Goal: Task Accomplishment & Management: Complete application form

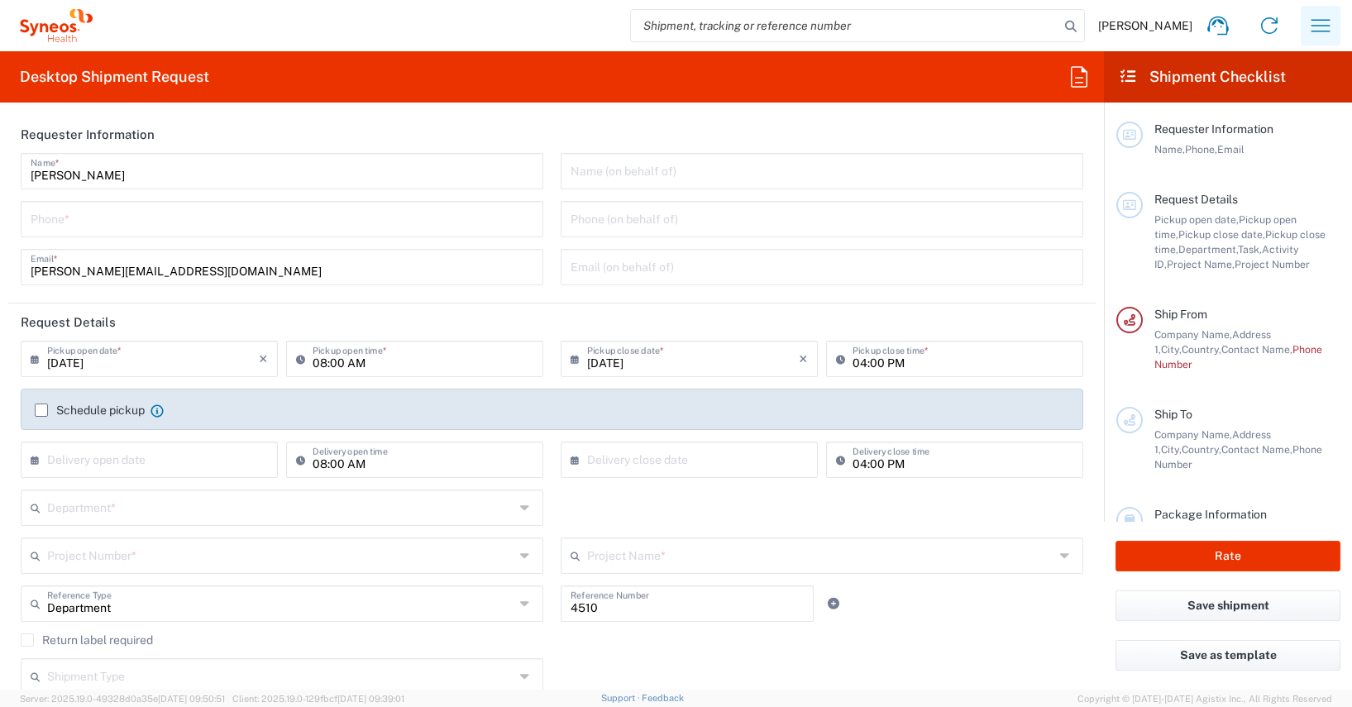
click at [1319, 22] on icon "button" at bounding box center [1320, 25] width 26 height 26
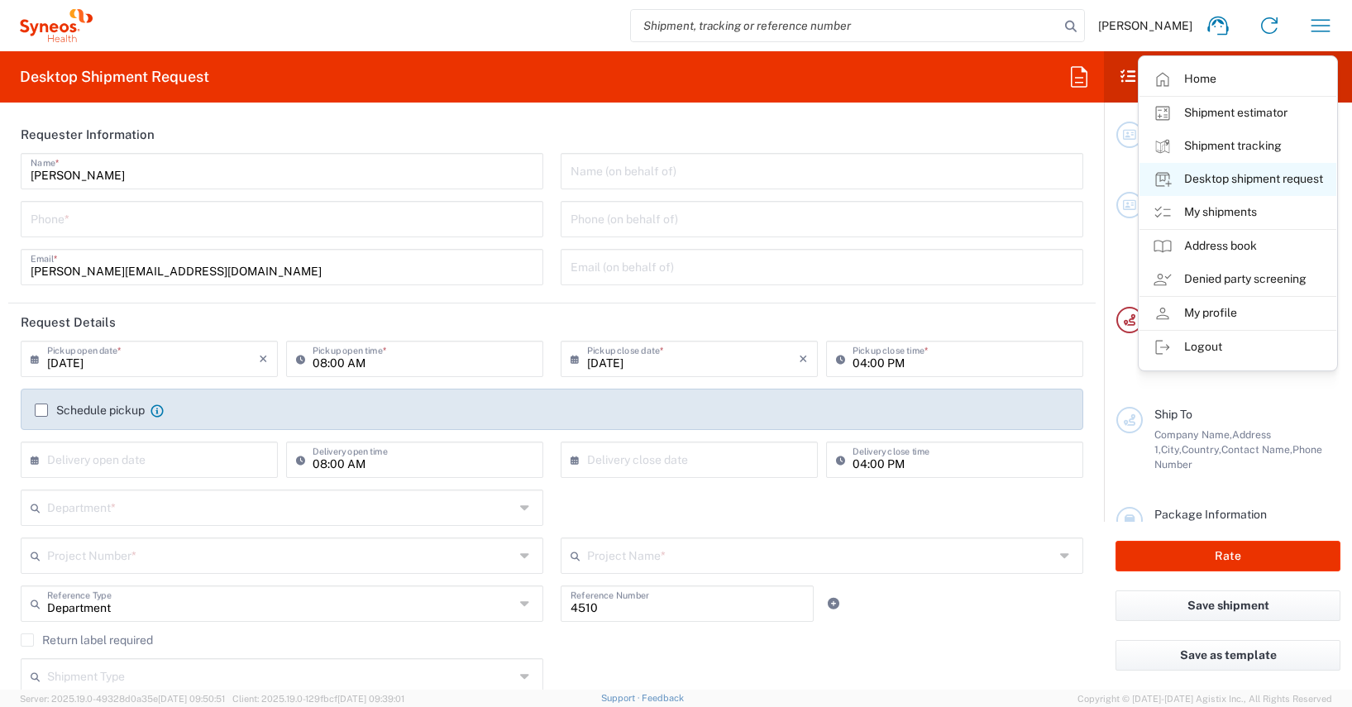
click at [1231, 177] on link "Desktop shipment request" at bounding box center [1237, 179] width 197 height 33
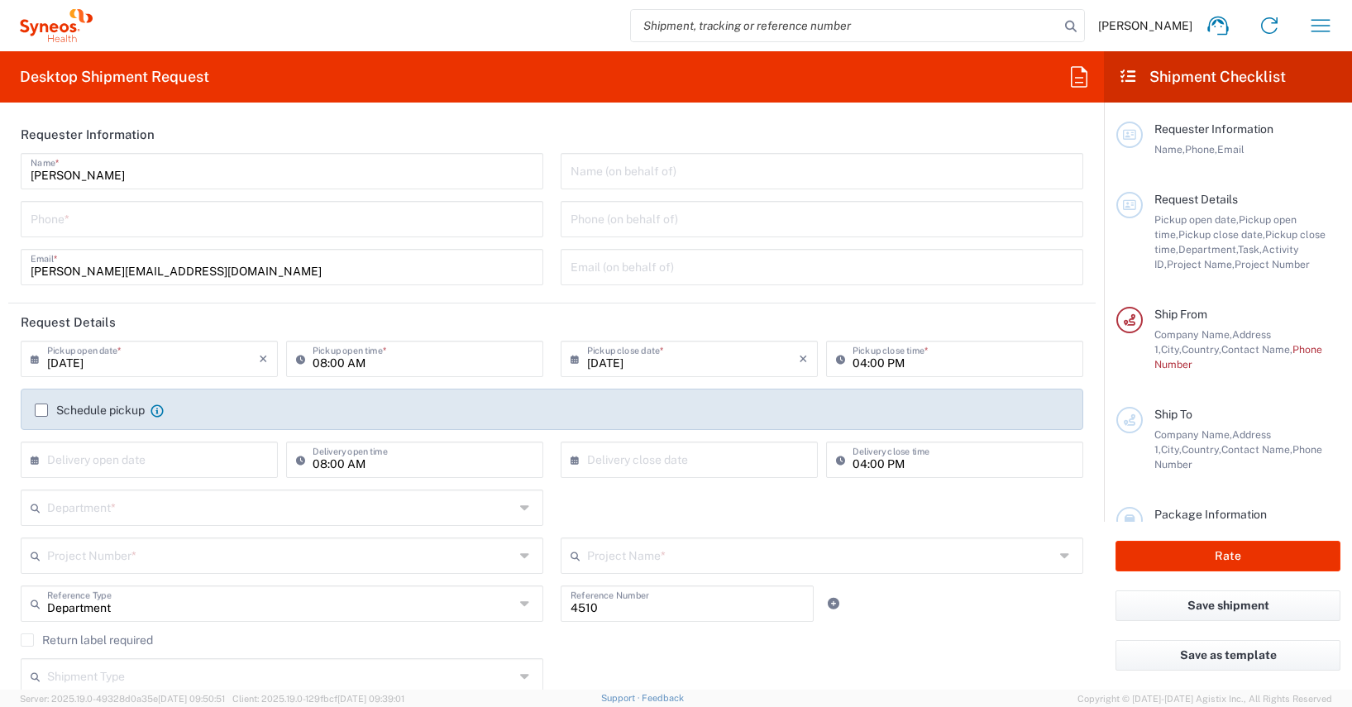
click at [49, 217] on input "tel" at bounding box center [282, 217] width 503 height 29
type input "01728392657"
type input "[PERSON_NAME]"
type input "[STREET_ADDRESS]"
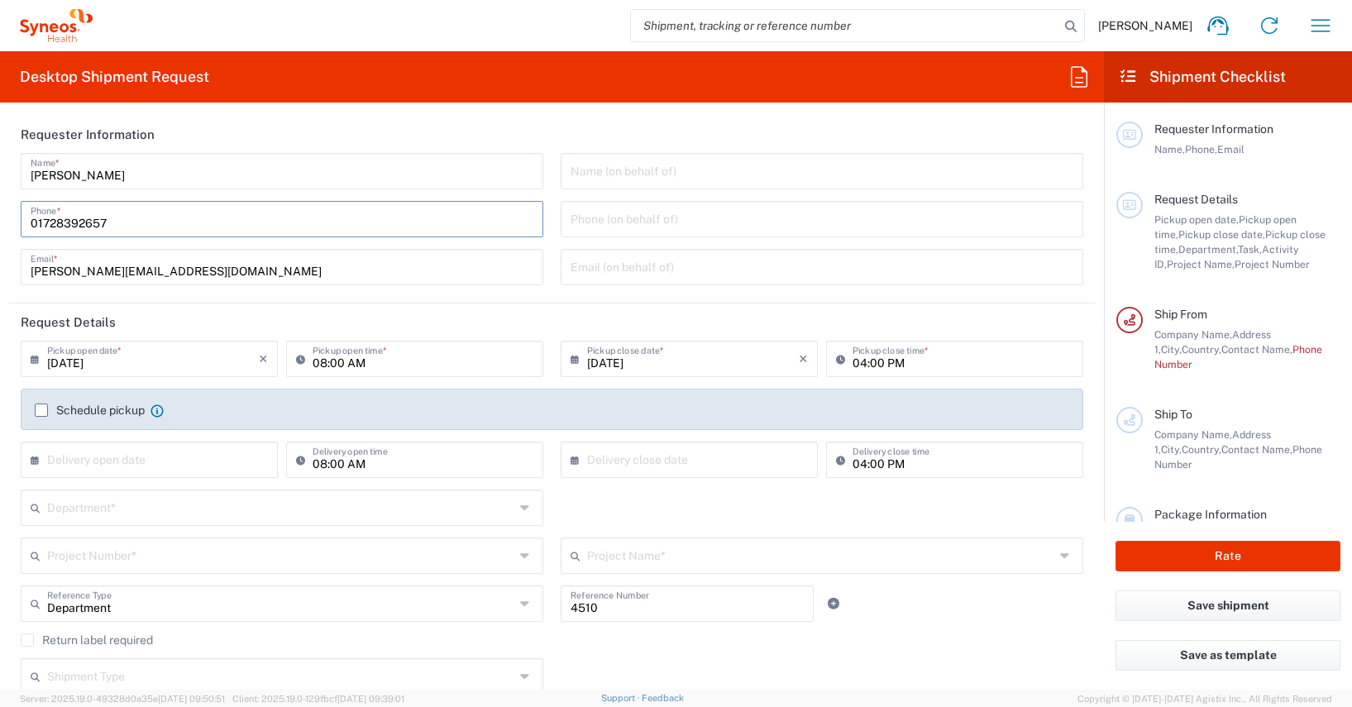
type input "Herne"
type input "[GEOGRAPHIC_DATA]"
type input "44628"
type input "01728351384"
type input "[PERSON_NAME][EMAIL_ADDRESS][DOMAIN_NAME]"
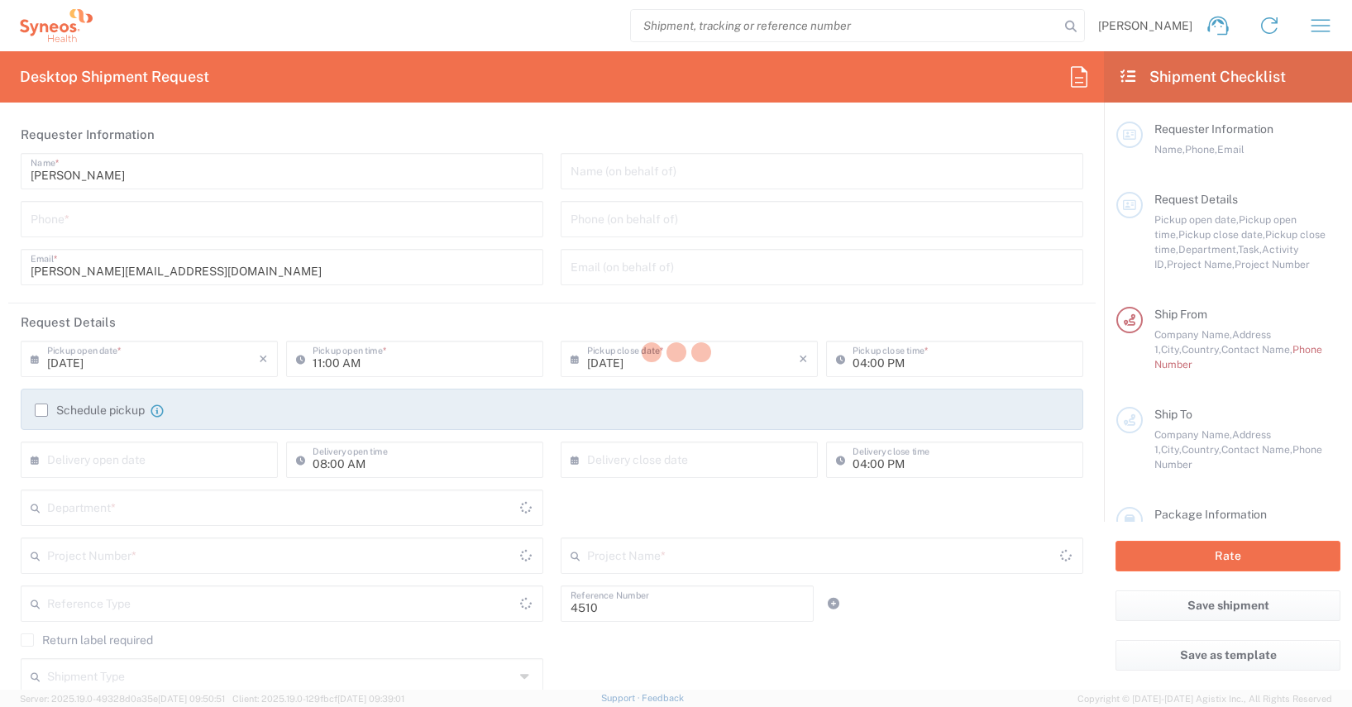
type input "Department"
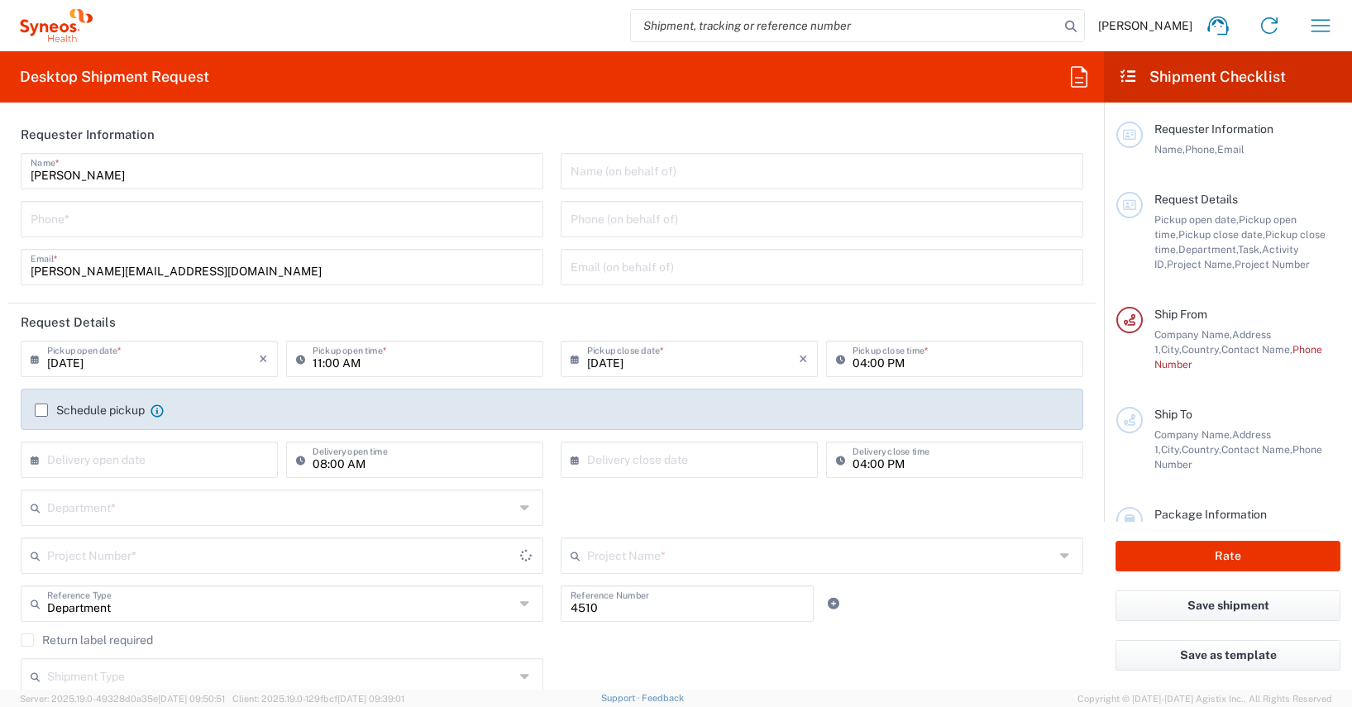
type input "[GEOGRAPHIC_DATA]"
type input "Syneos Health Germany GMBH"
click at [55, 223] on input "tel" at bounding box center [282, 217] width 503 height 29
type input "01728392657"
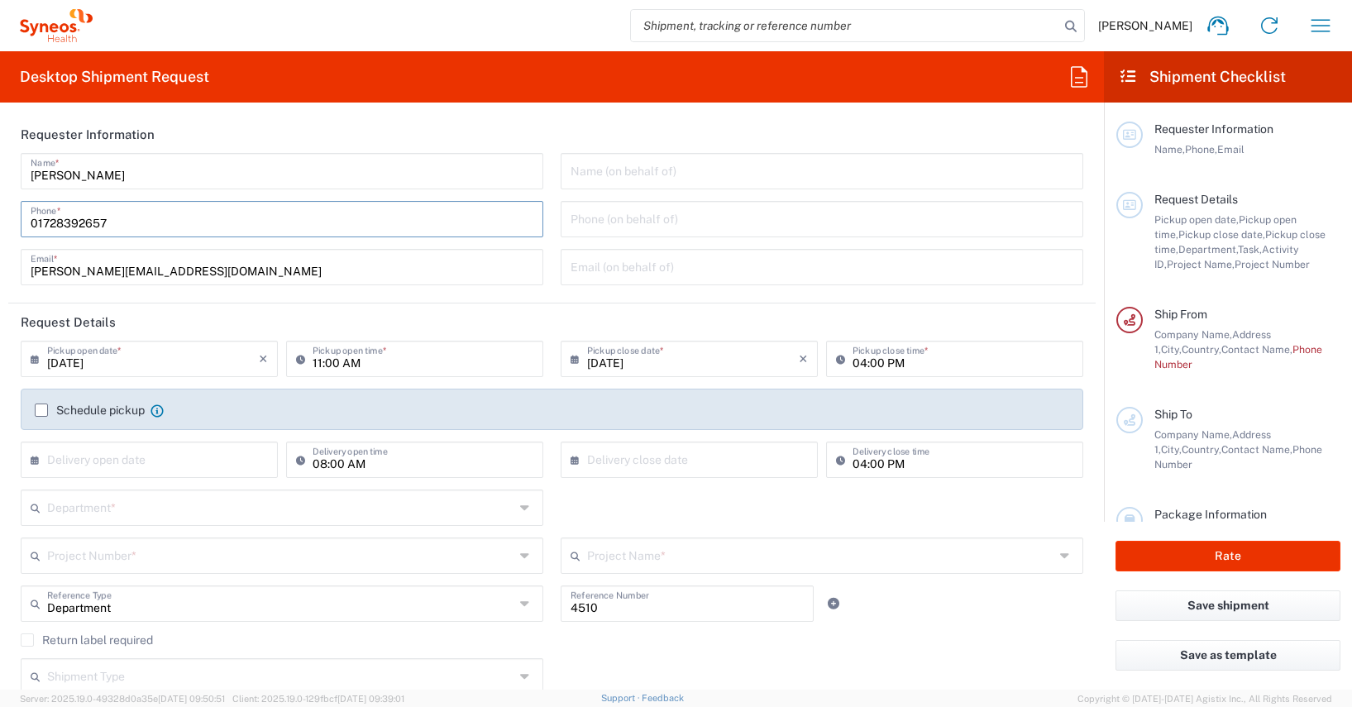
type input "[PERSON_NAME]"
type input "[STREET_ADDRESS]"
type input "Herne"
type input "[GEOGRAPHIC_DATA]"
type input "44628"
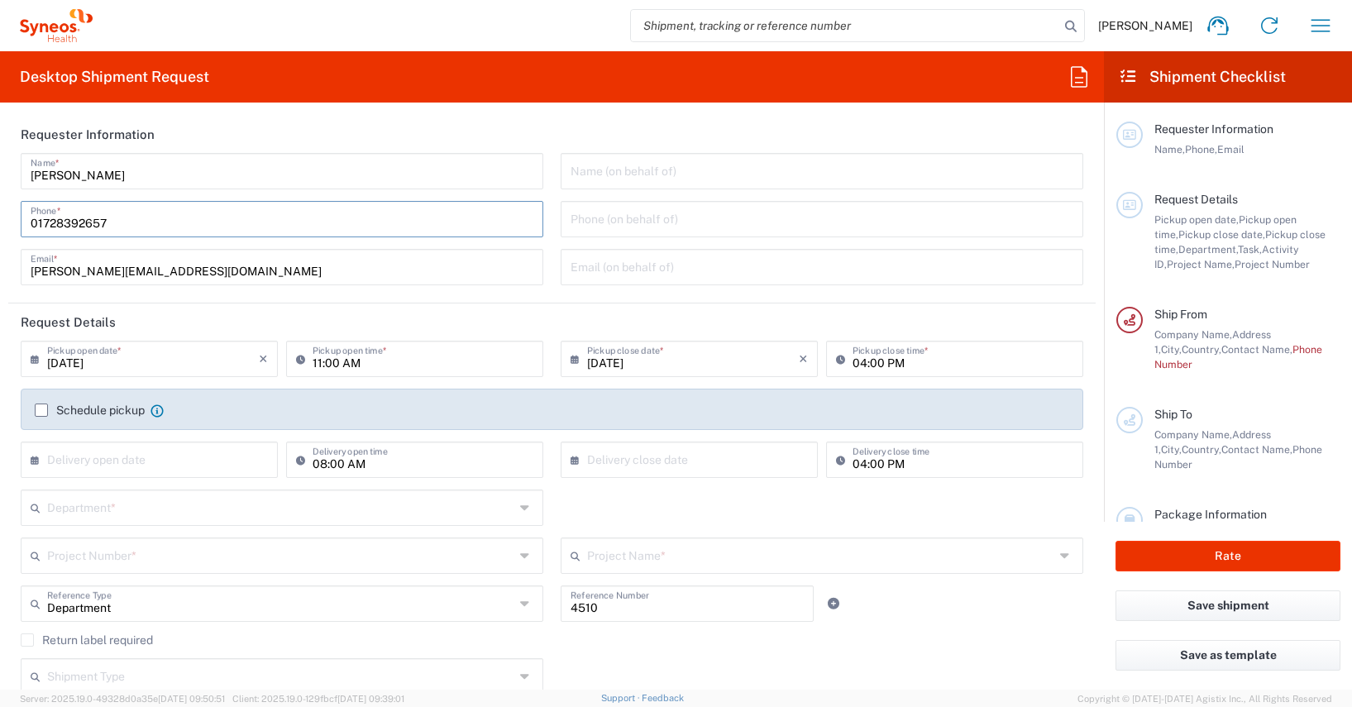
type input "01728351384"
type input "[PERSON_NAME][EMAIL_ADDRESS][DOMAIN_NAME]"
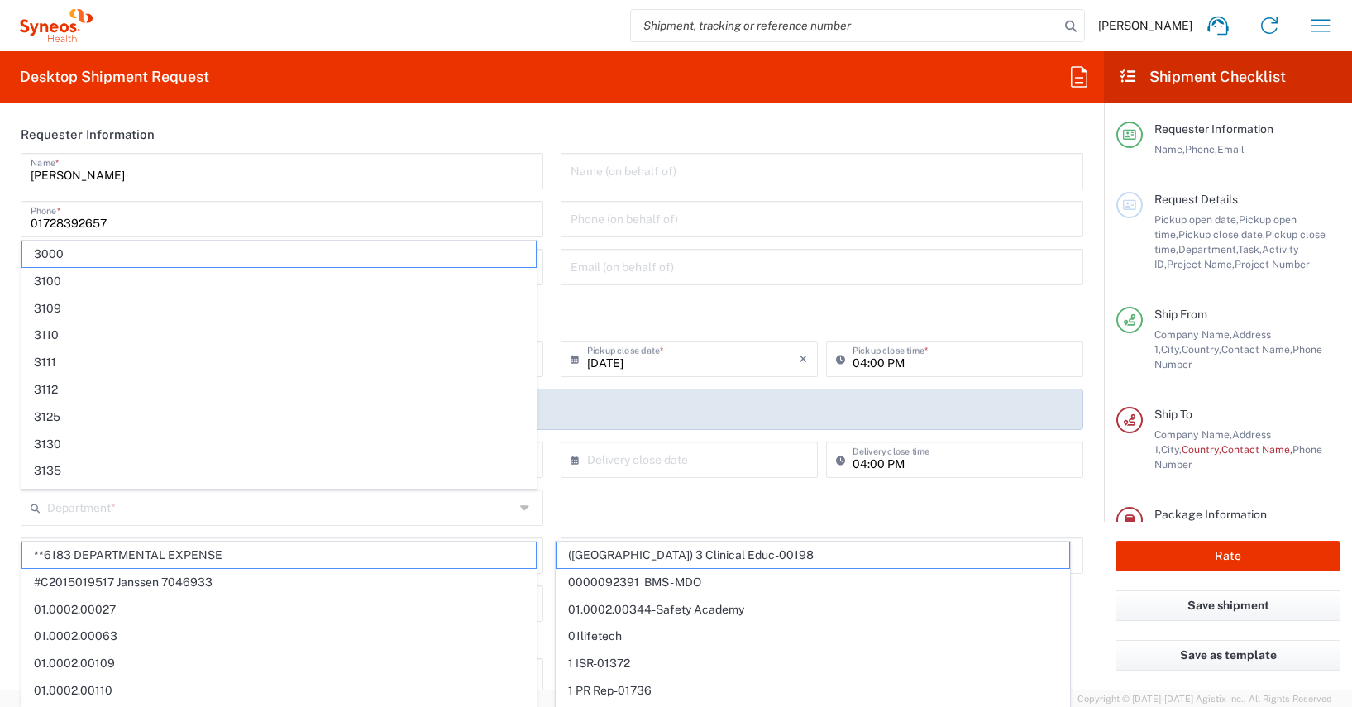
click at [3, 212] on form "Requester Information [PERSON_NAME] Name * [PHONE_NUMBER] Phone * [PERSON_NAME]…" at bounding box center [552, 403] width 1104 height 574
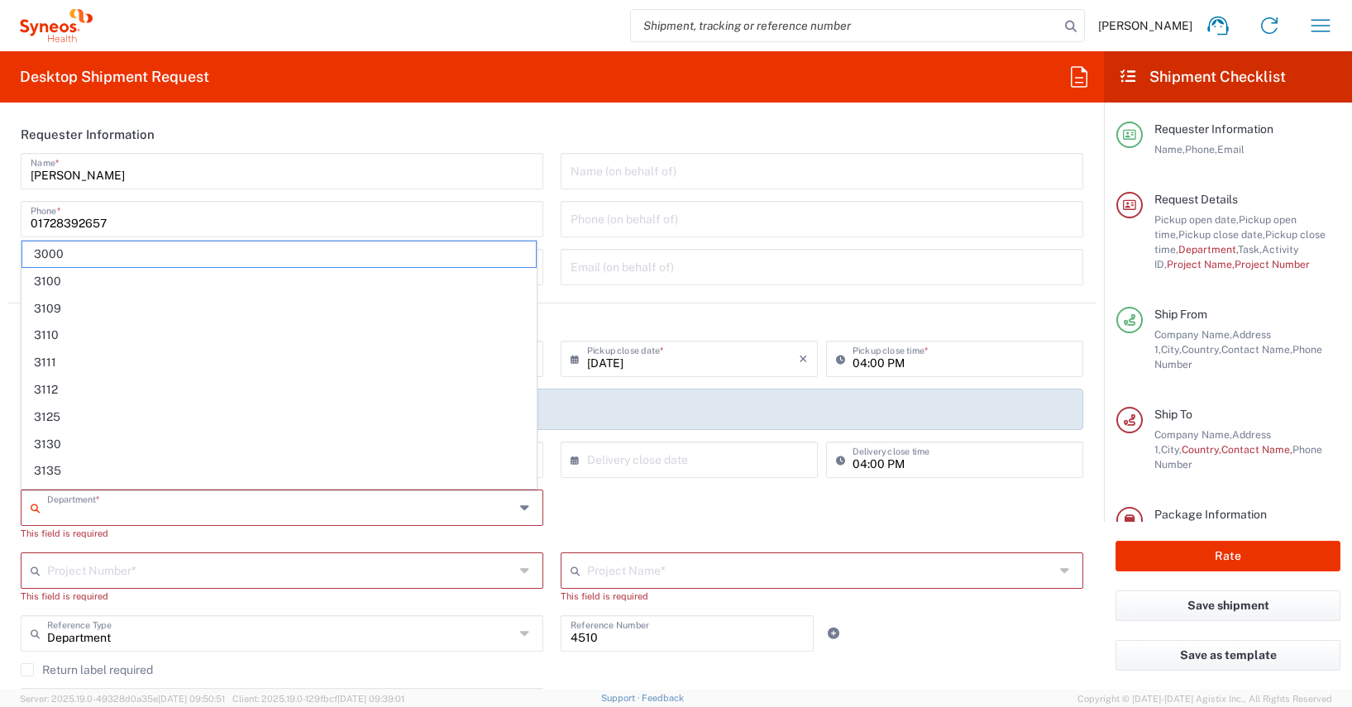
click at [79, 510] on input "text" at bounding box center [280, 506] width 467 height 29
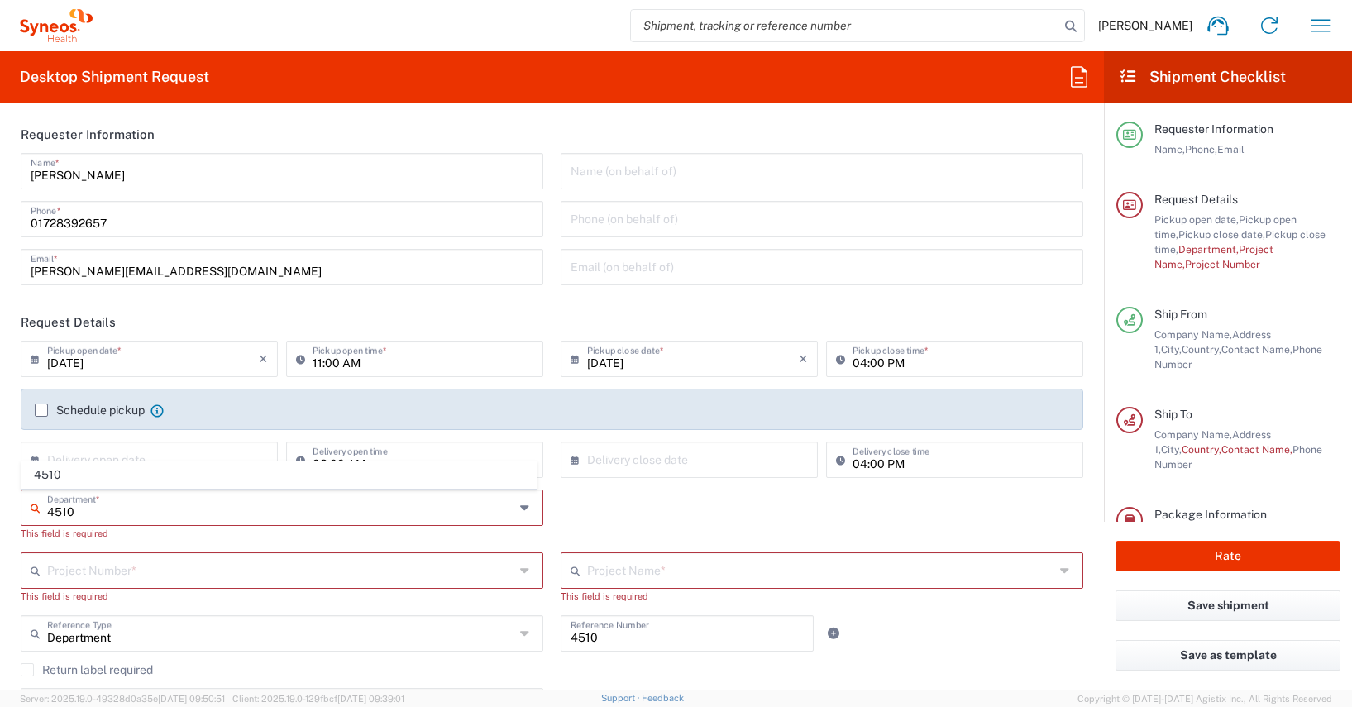
type input "4510"
click at [43, 412] on label "Schedule pickup" at bounding box center [90, 409] width 110 height 13
click at [41, 410] on input "Schedule pickup" at bounding box center [41, 410] width 0 height 0
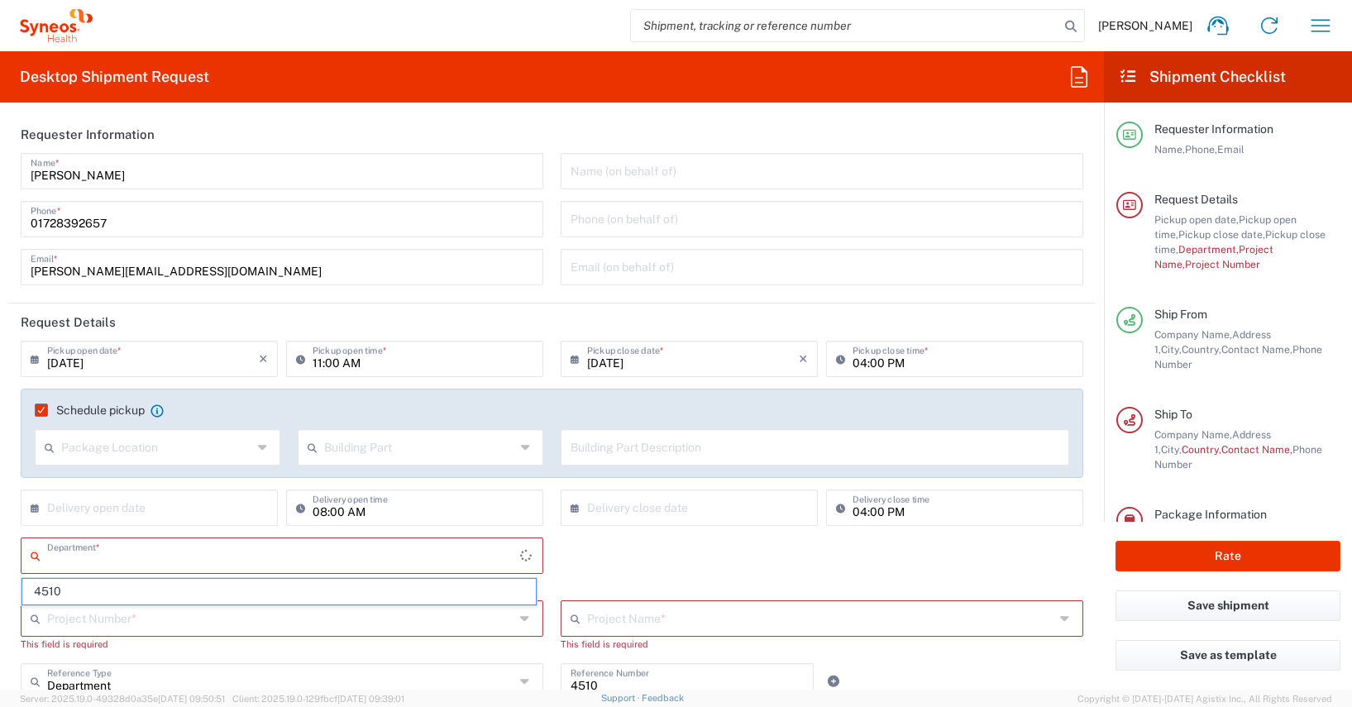
click at [51, 546] on input "text" at bounding box center [283, 554] width 473 height 29
type input "4510"
click at [12, 522] on div "× Delivery open date Cancel Apply 08:00 AM Delivery open time" at bounding box center [282, 513] width 540 height 48
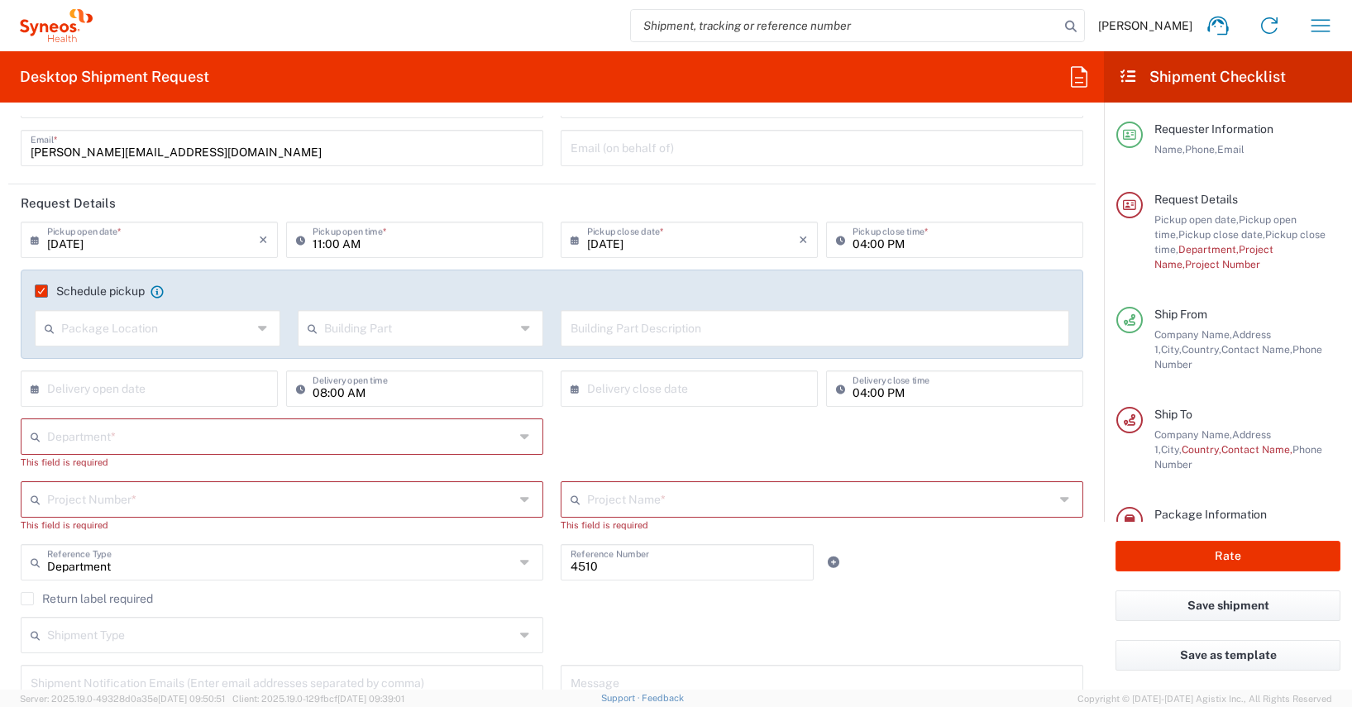
scroll to position [193, 0]
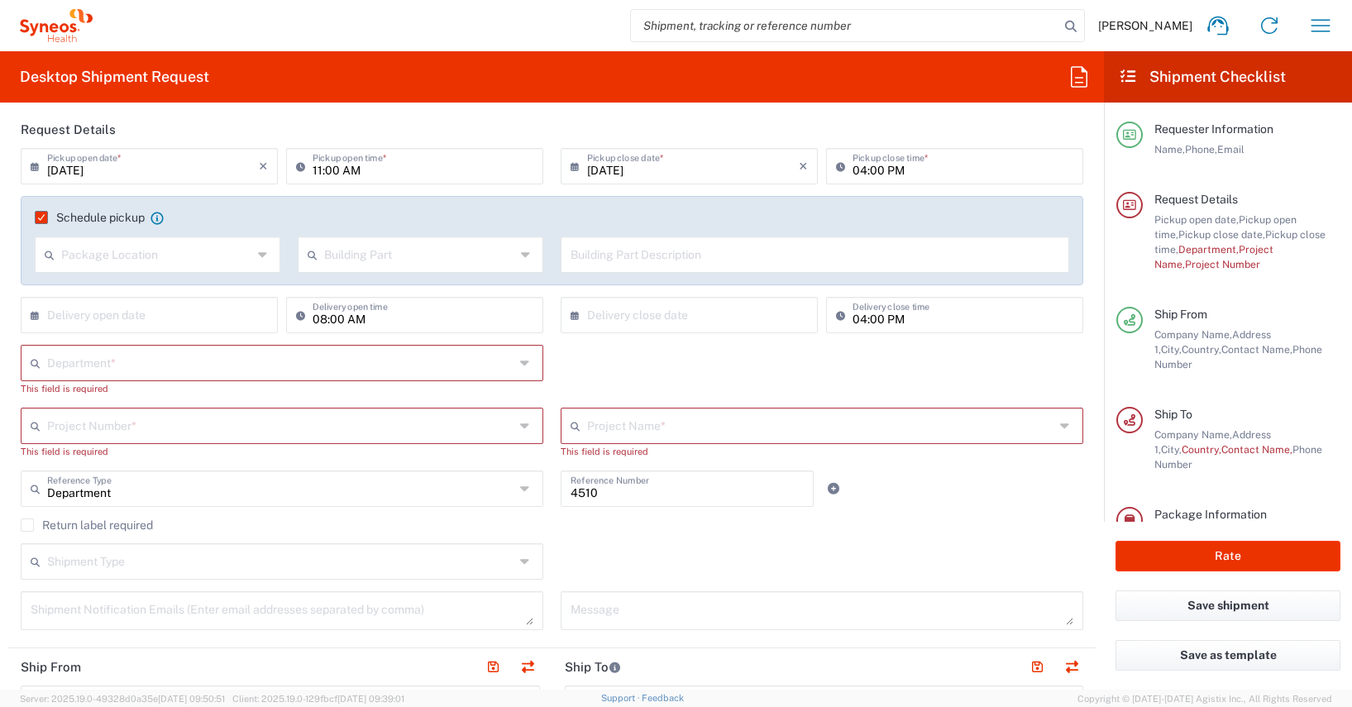
click at [60, 360] on input "text" at bounding box center [280, 361] width 467 height 29
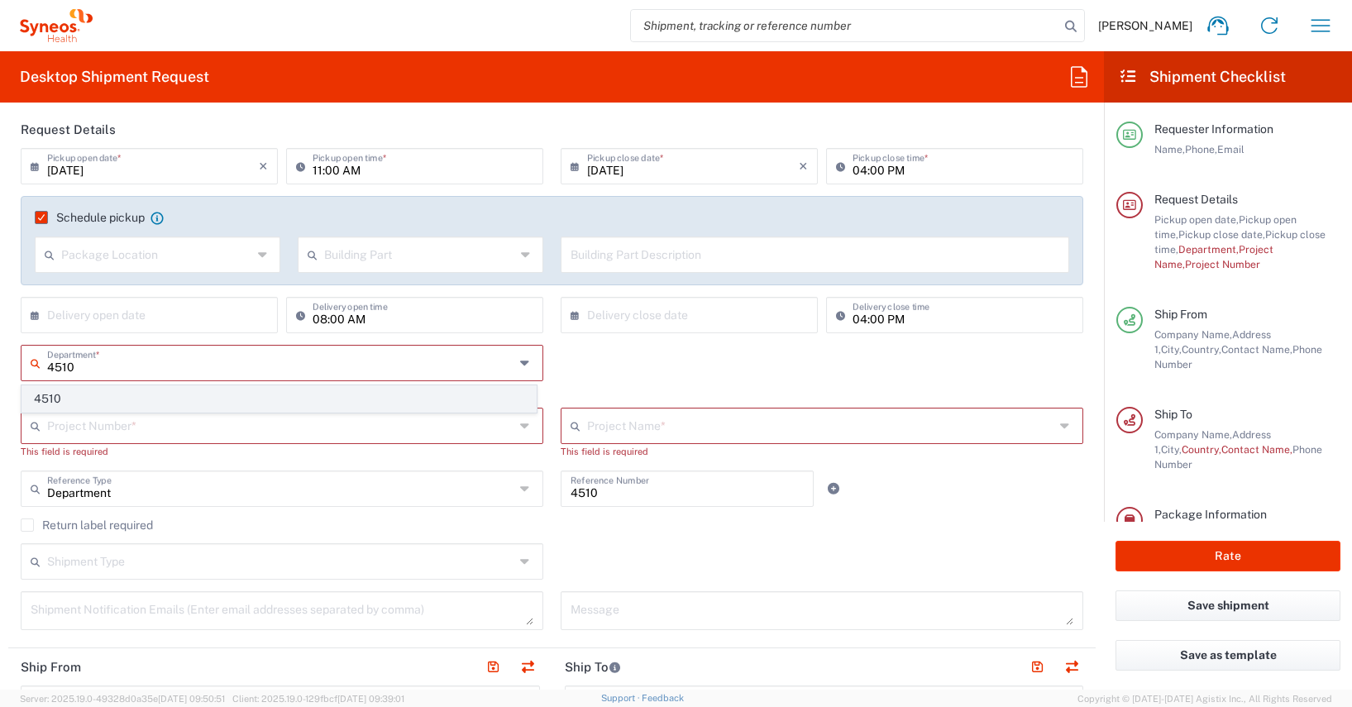
type input "4510"
click at [49, 398] on span "4510" at bounding box center [278, 399] width 513 height 26
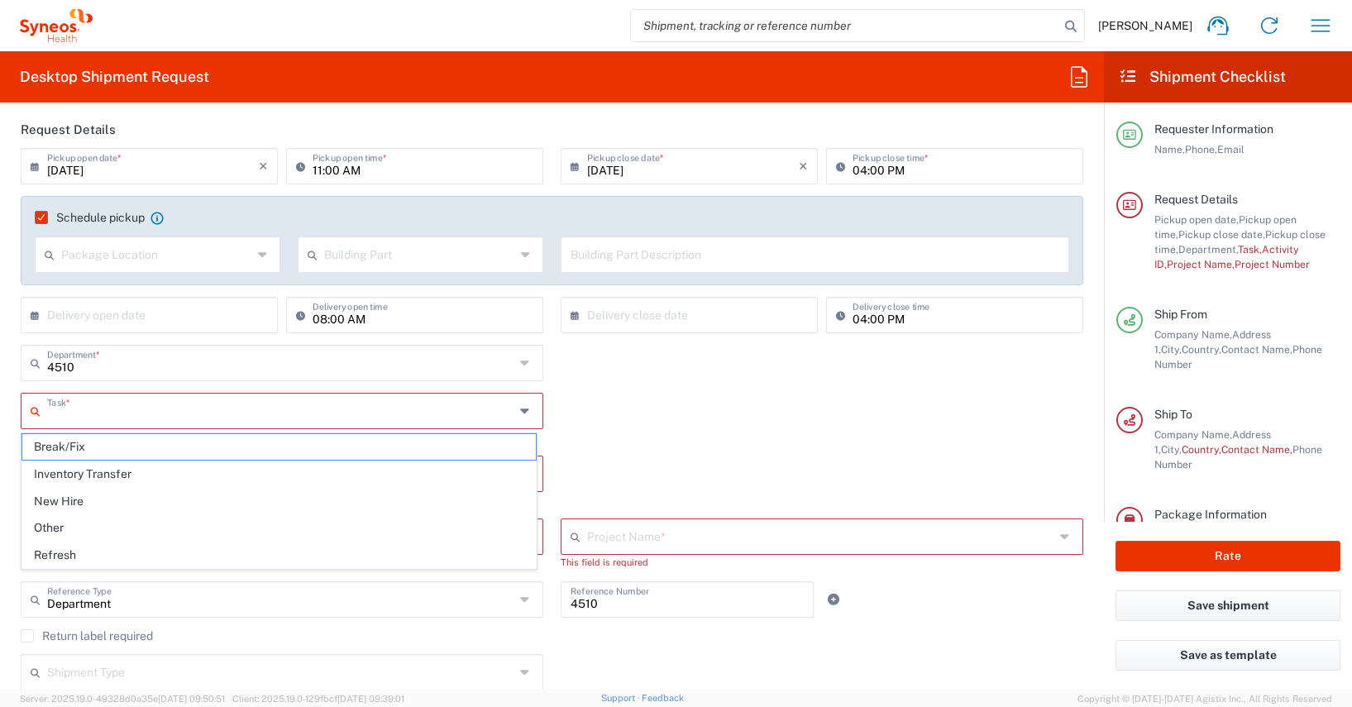
click at [52, 416] on input "text" at bounding box center [280, 409] width 467 height 29
click at [50, 527] on span "Other" at bounding box center [278, 528] width 513 height 26
type input "Other"
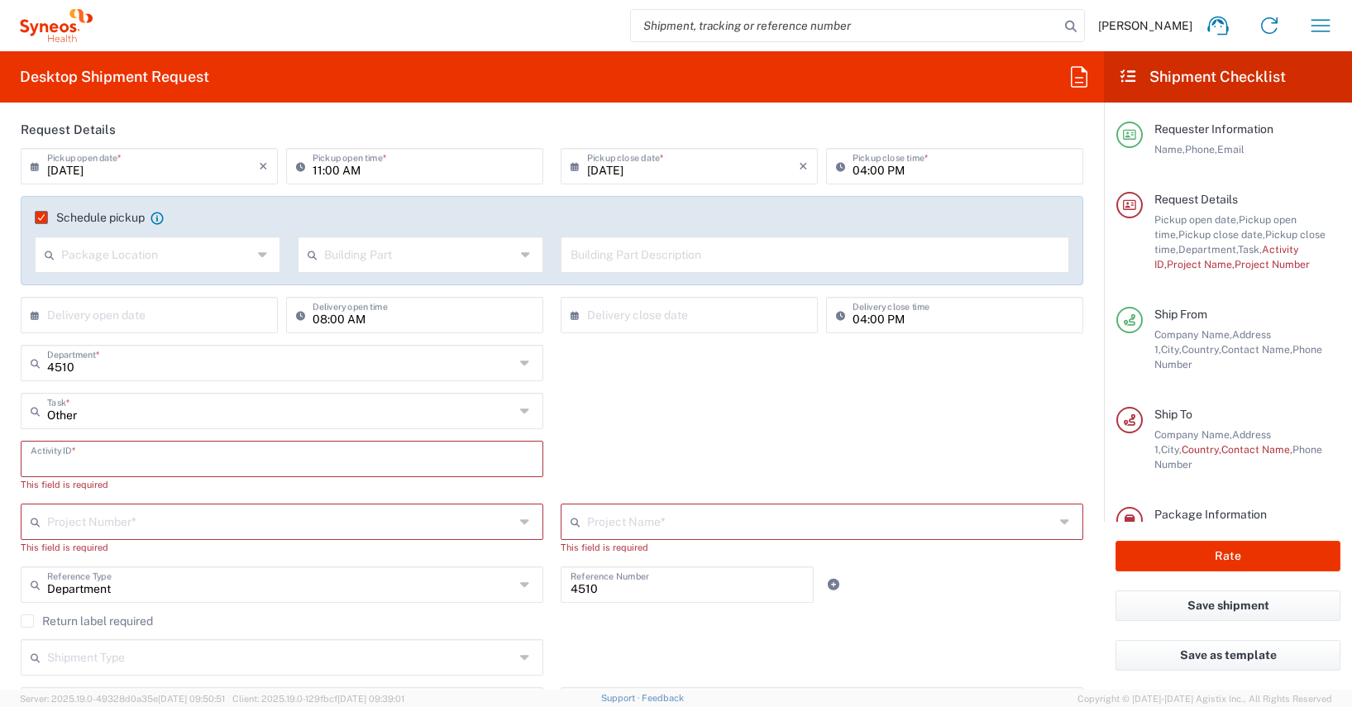
click at [42, 456] on input "text" at bounding box center [282, 457] width 503 height 29
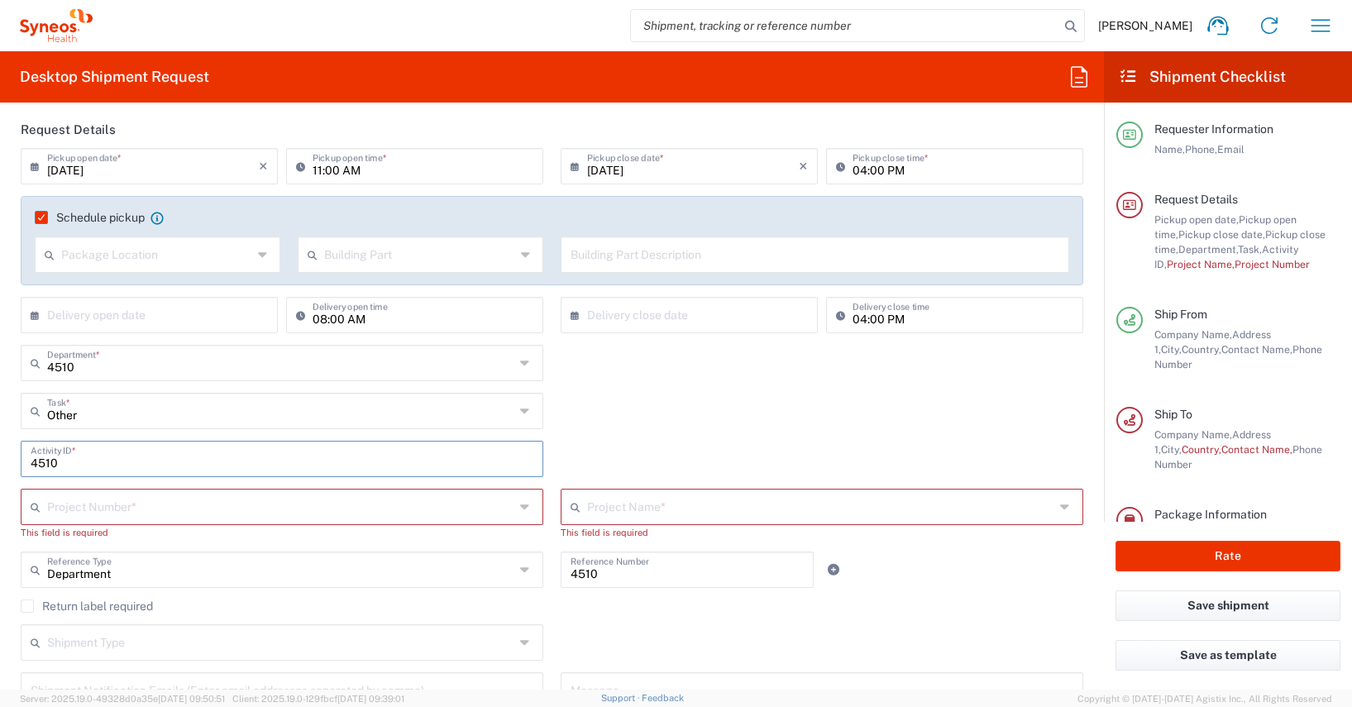
type input "4510"
click at [64, 510] on input "text" at bounding box center [280, 505] width 467 height 29
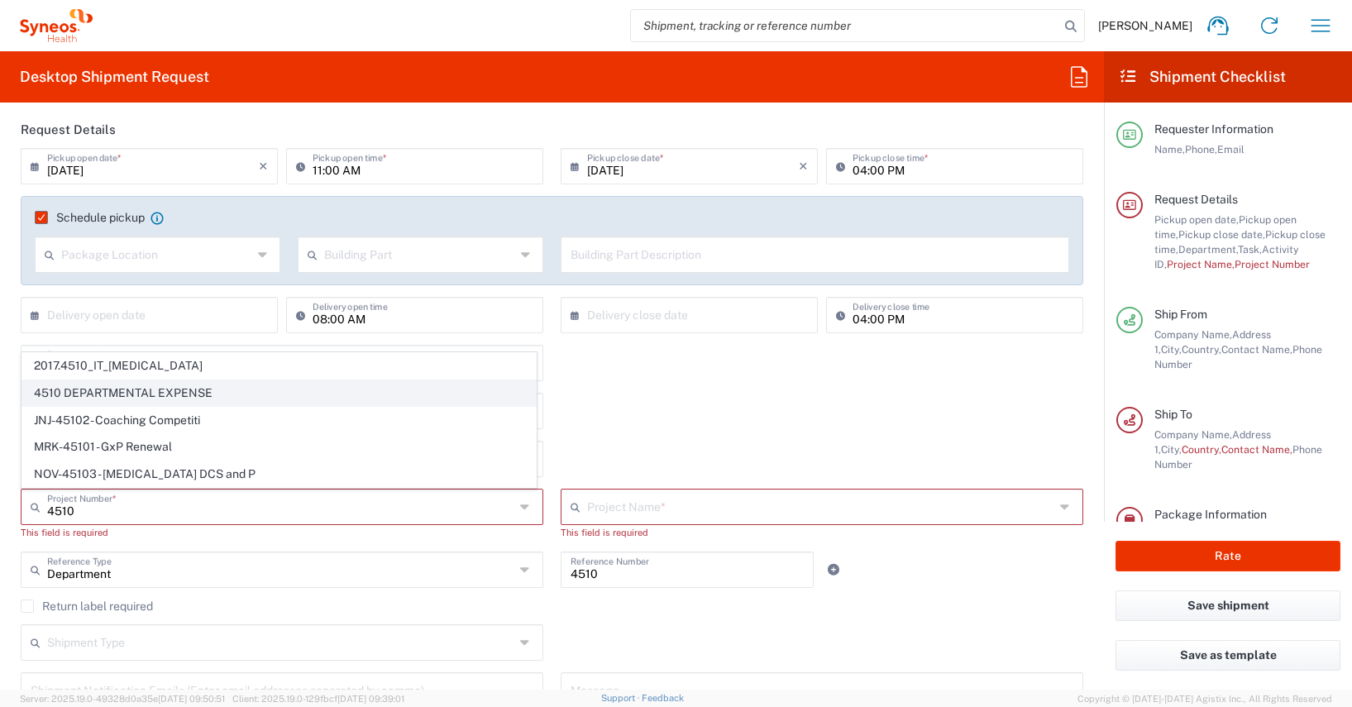
click at [136, 391] on span "4510 DEPARTMENTAL EXPENSE" at bounding box center [278, 393] width 513 height 26
type input "4510 DEPARTMENTAL EXPENSE"
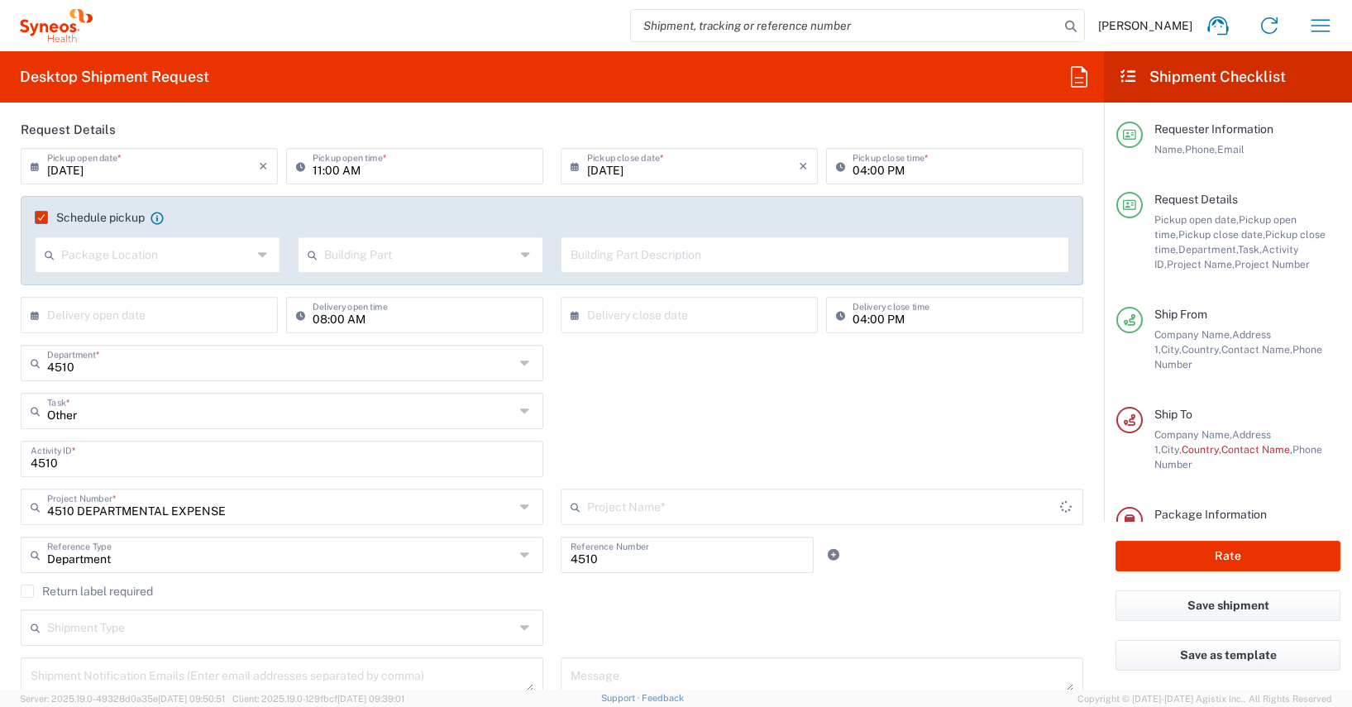
type input "4510 DEPARTMENTAL EXPENSE"
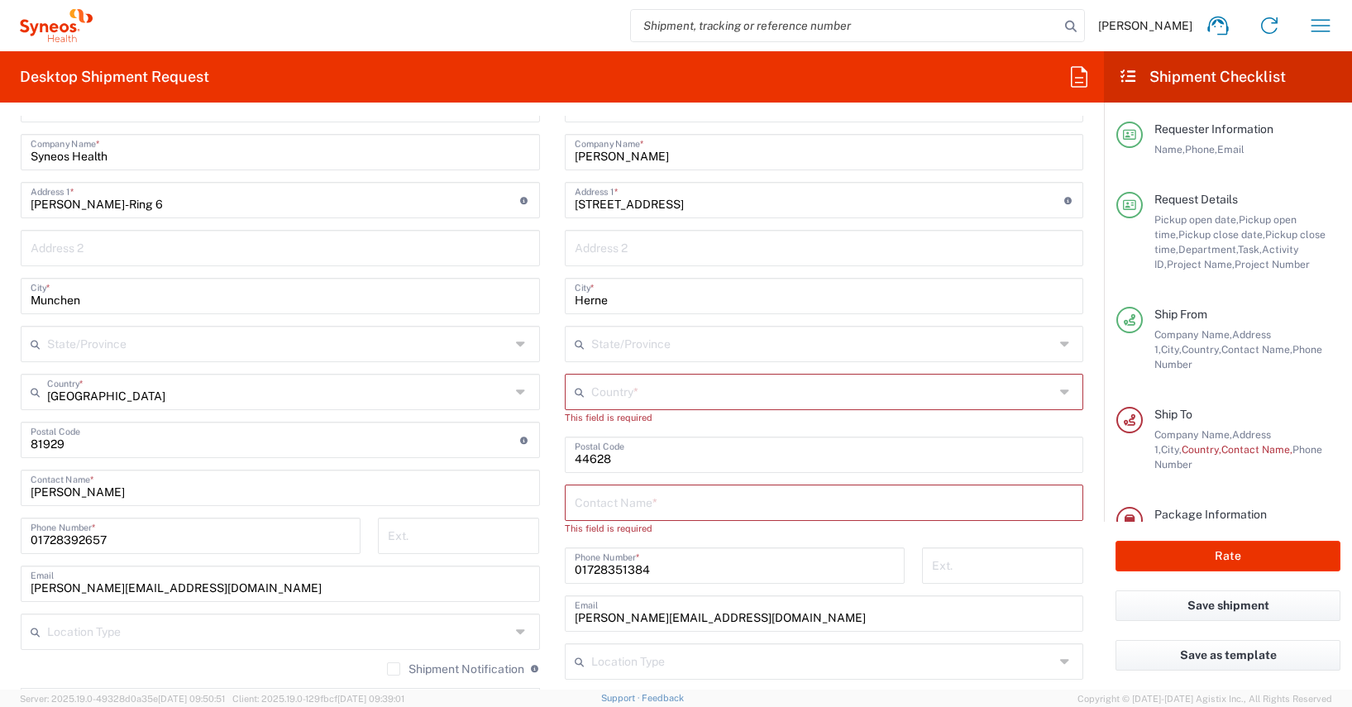
scroll to position [847, 0]
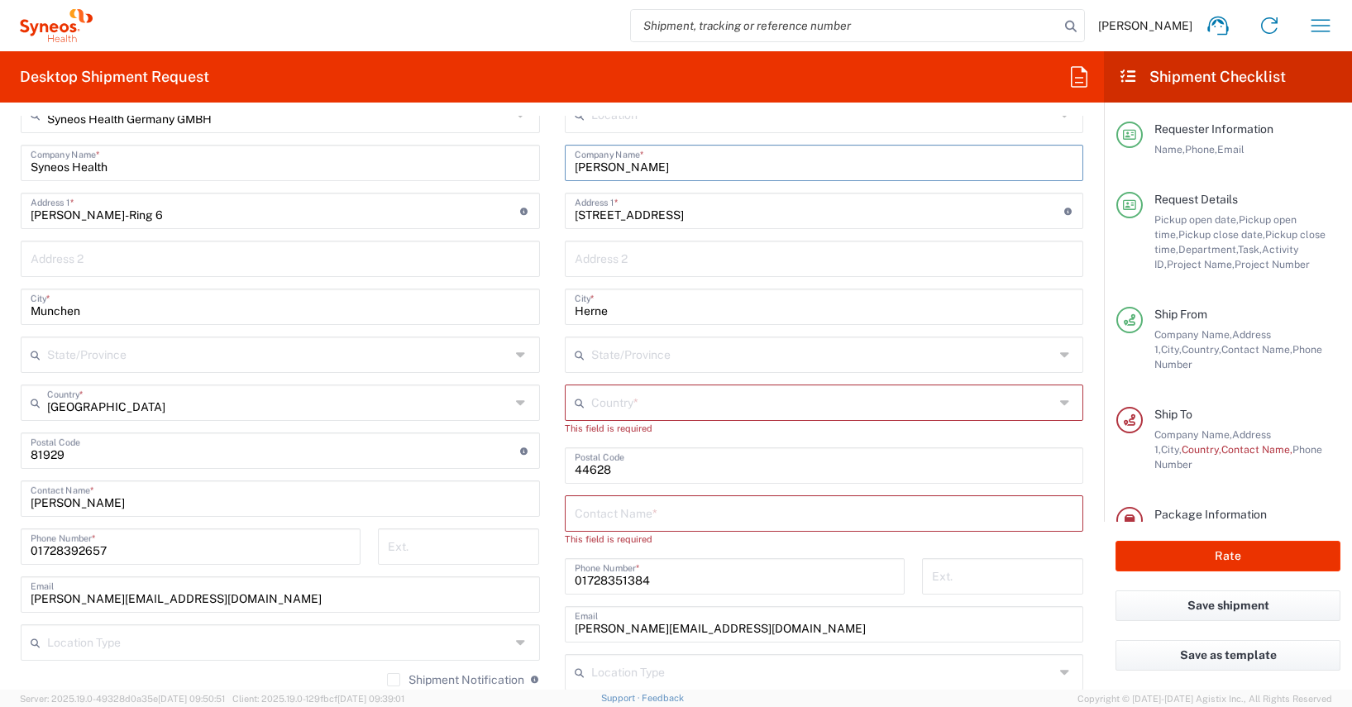
drag, startPoint x: 683, startPoint y: 165, endPoint x: 544, endPoint y: 160, distance: 138.9
click at [544, 160] on div "Ship From Syneos Health [GEOGRAPHIC_DATA] GMBH Location Syneos Health [GEOGRAPH…" at bounding box center [551, 453] width 1087 height 786
paste input "[PERSON_NAME]"
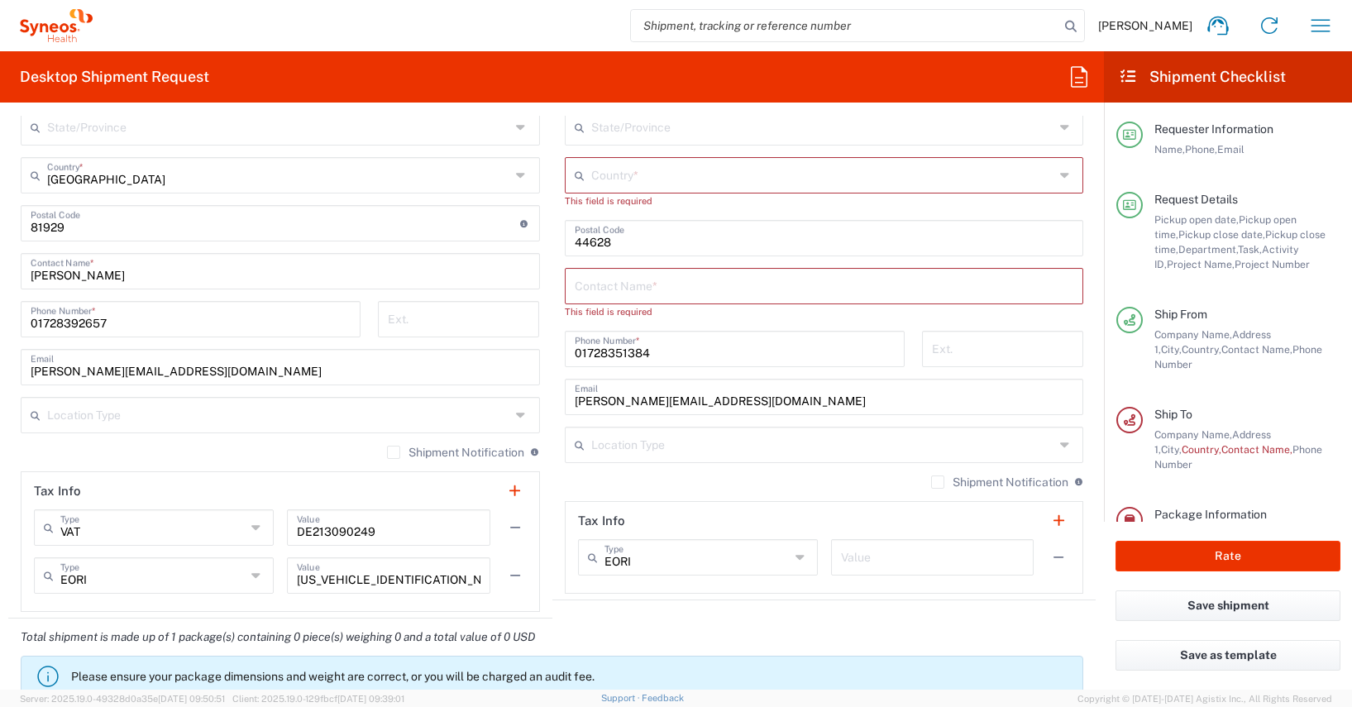
scroll to position [1119, 0]
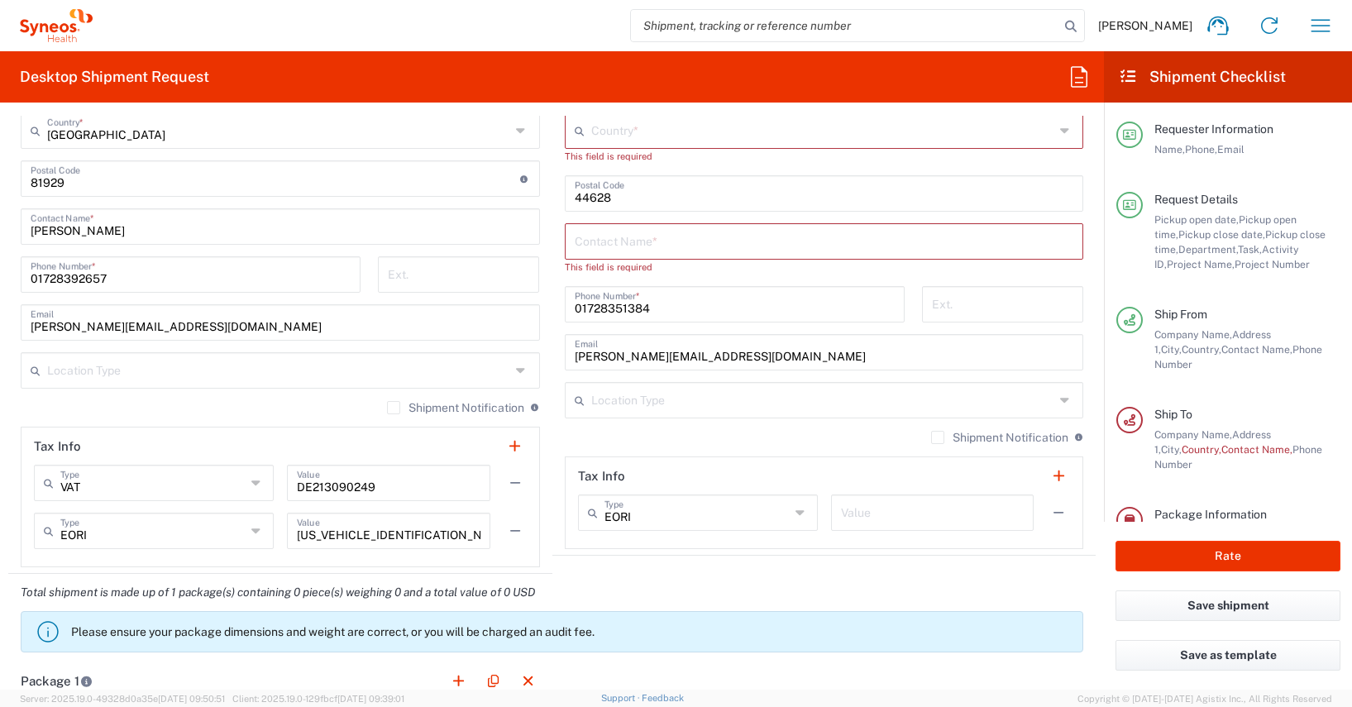
type input "[PERSON_NAME]"
paste input "[PERSON_NAME]"
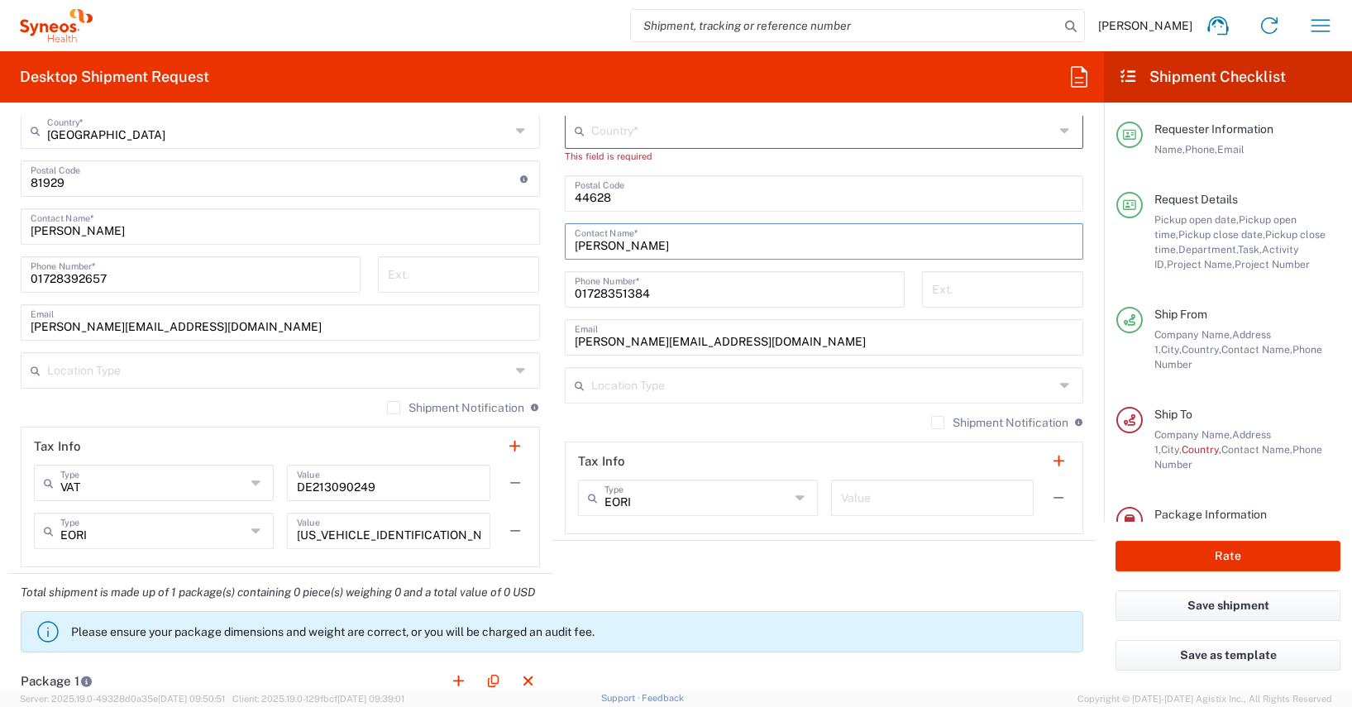
type input "[PERSON_NAME]"
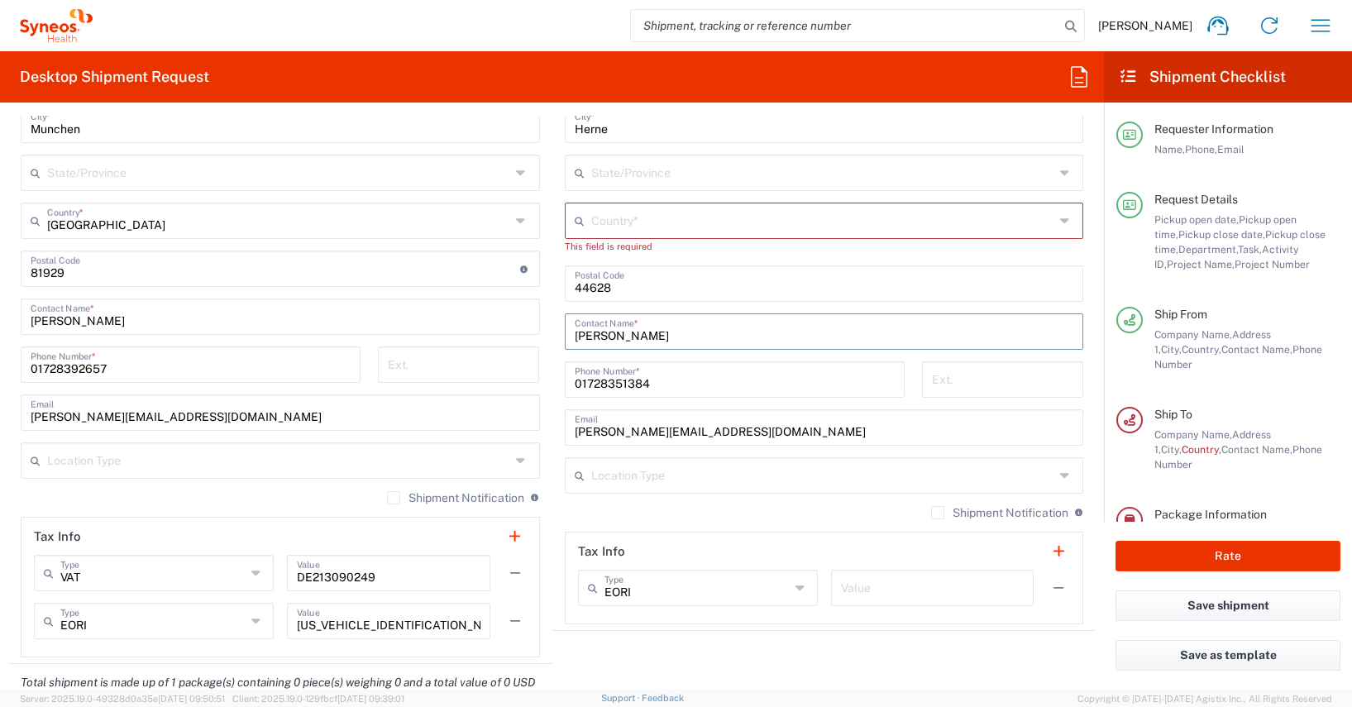
scroll to position [724, 0]
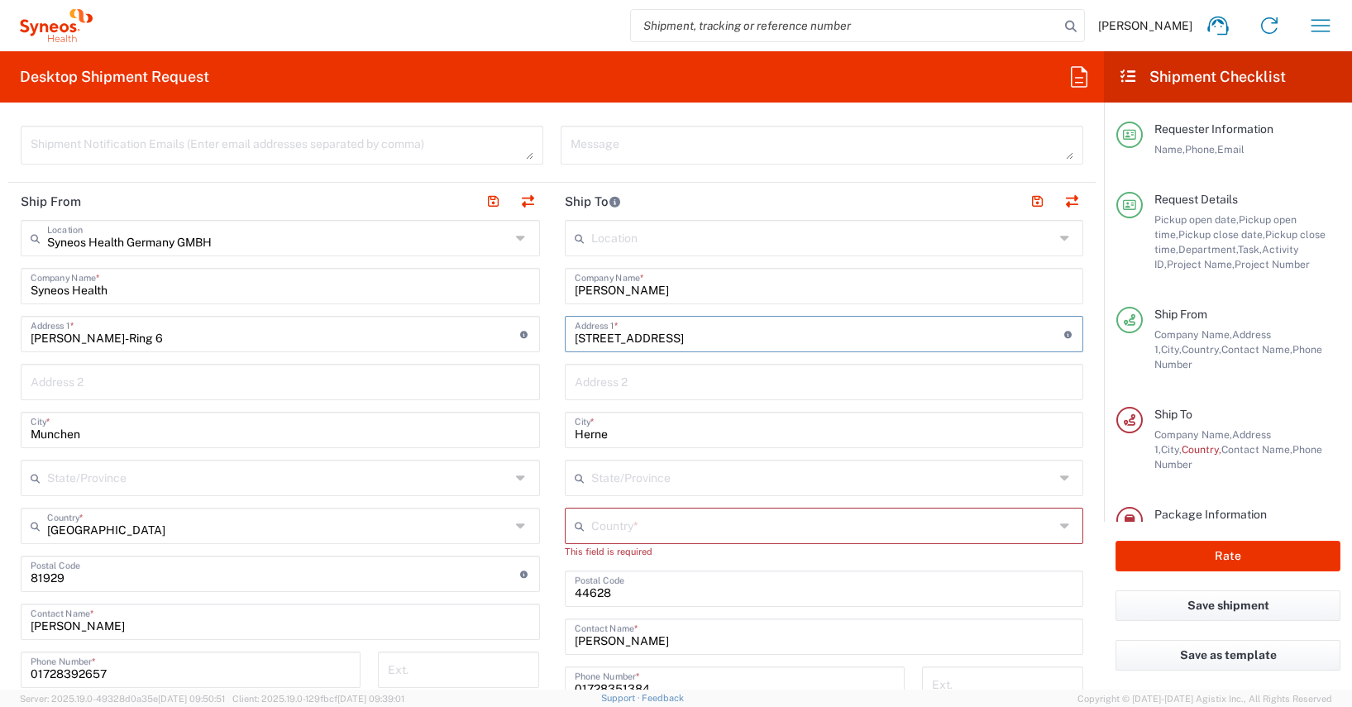
drag, startPoint x: 694, startPoint y: 339, endPoint x: 561, endPoint y: 336, distance: 133.1
click at [565, 336] on div "[STREET_ADDRESS] Address 1 * For cross streets use street names with '&' or 'an…" at bounding box center [824, 334] width 519 height 36
paste input "[STREET_ADDRESS]"
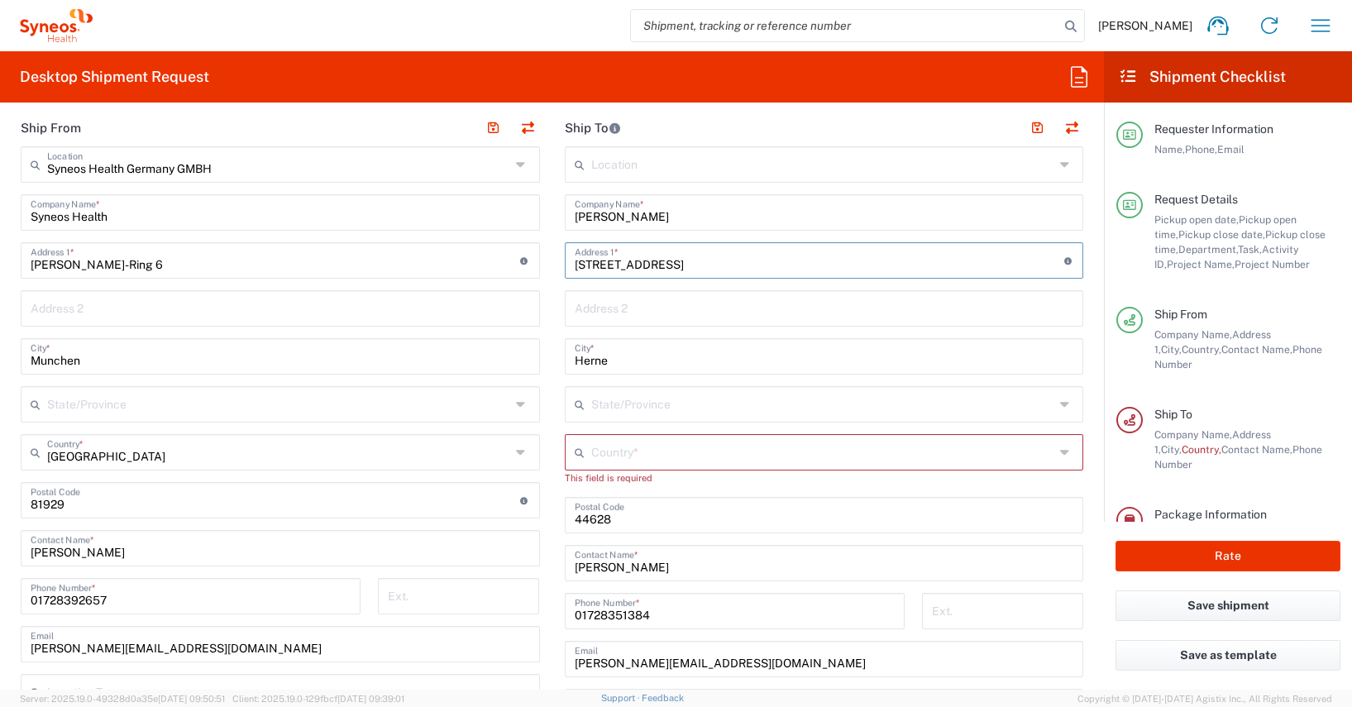
scroll to position [883, 0]
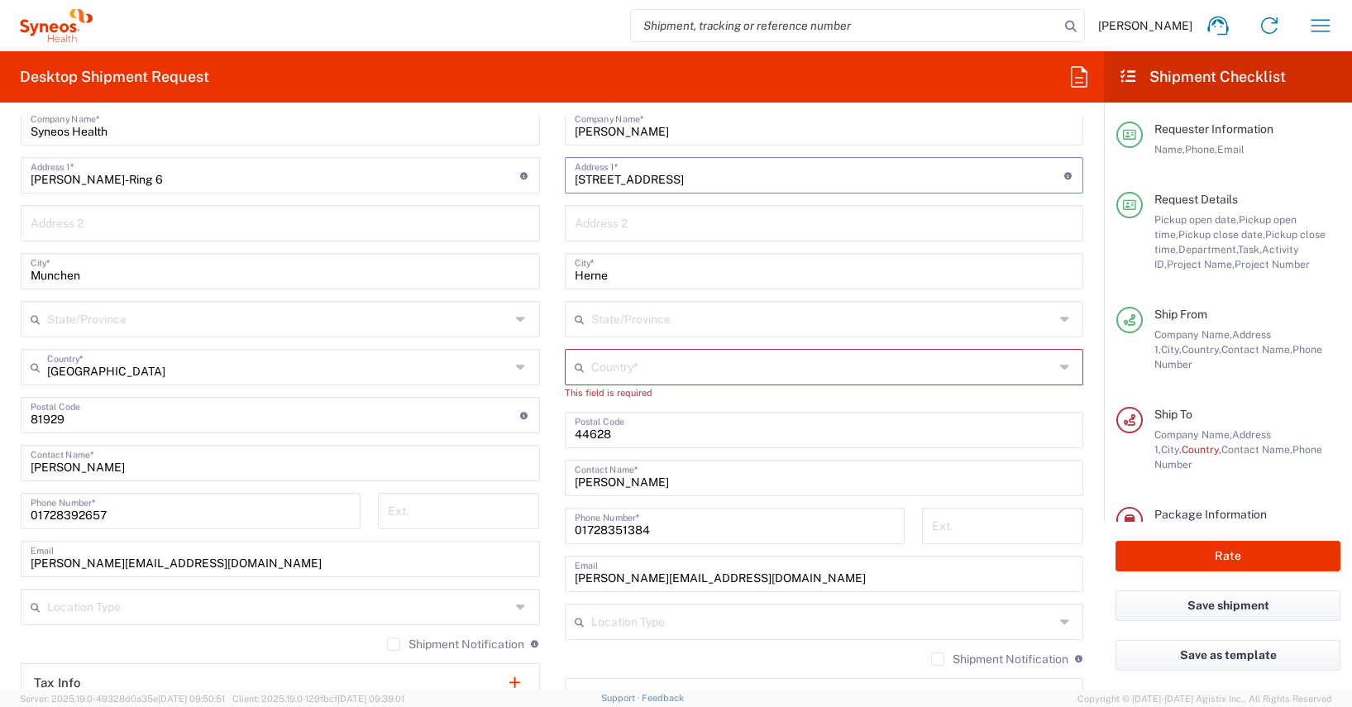
type input "[STREET_ADDRESS]"
click at [575, 274] on input "Herne" at bounding box center [824, 269] width 499 height 29
click at [577, 275] on input "Herne" at bounding box center [824, 269] width 499 height 29
click at [629, 280] on input "Herne" at bounding box center [824, 269] width 499 height 29
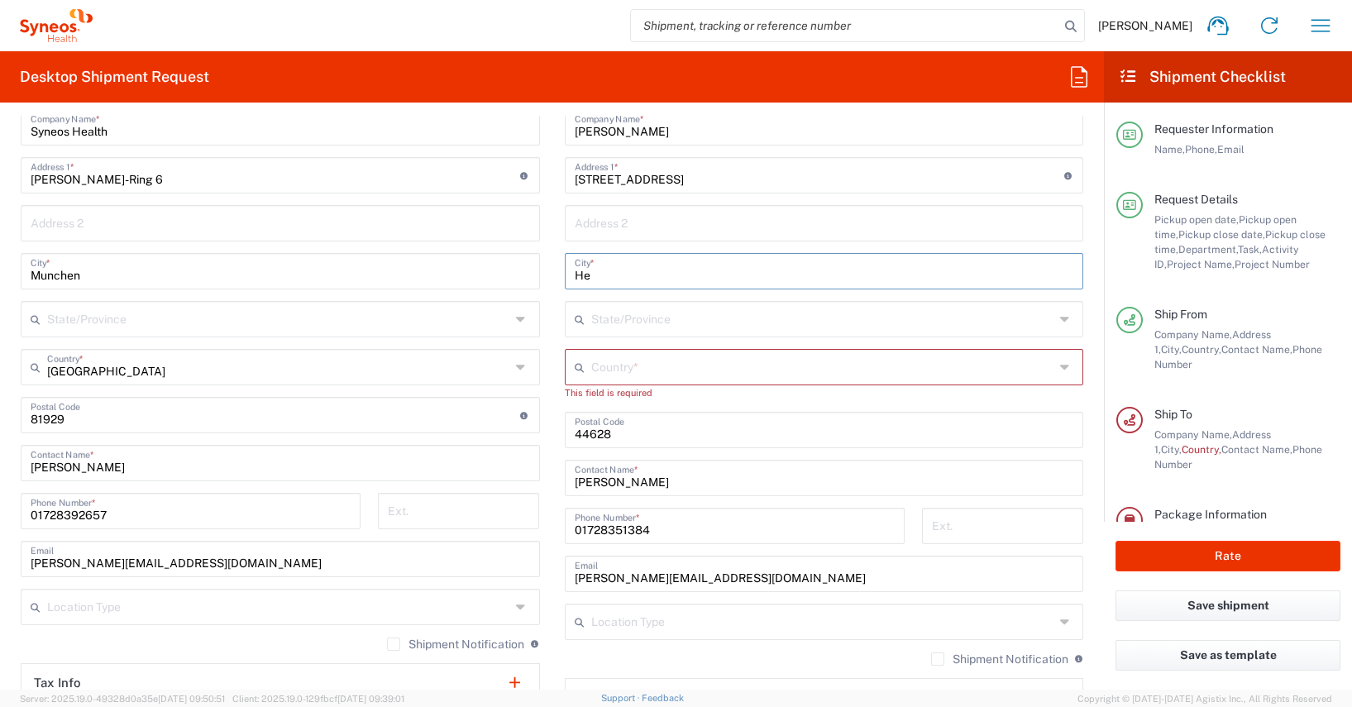
type input "H"
type input "Melechen"
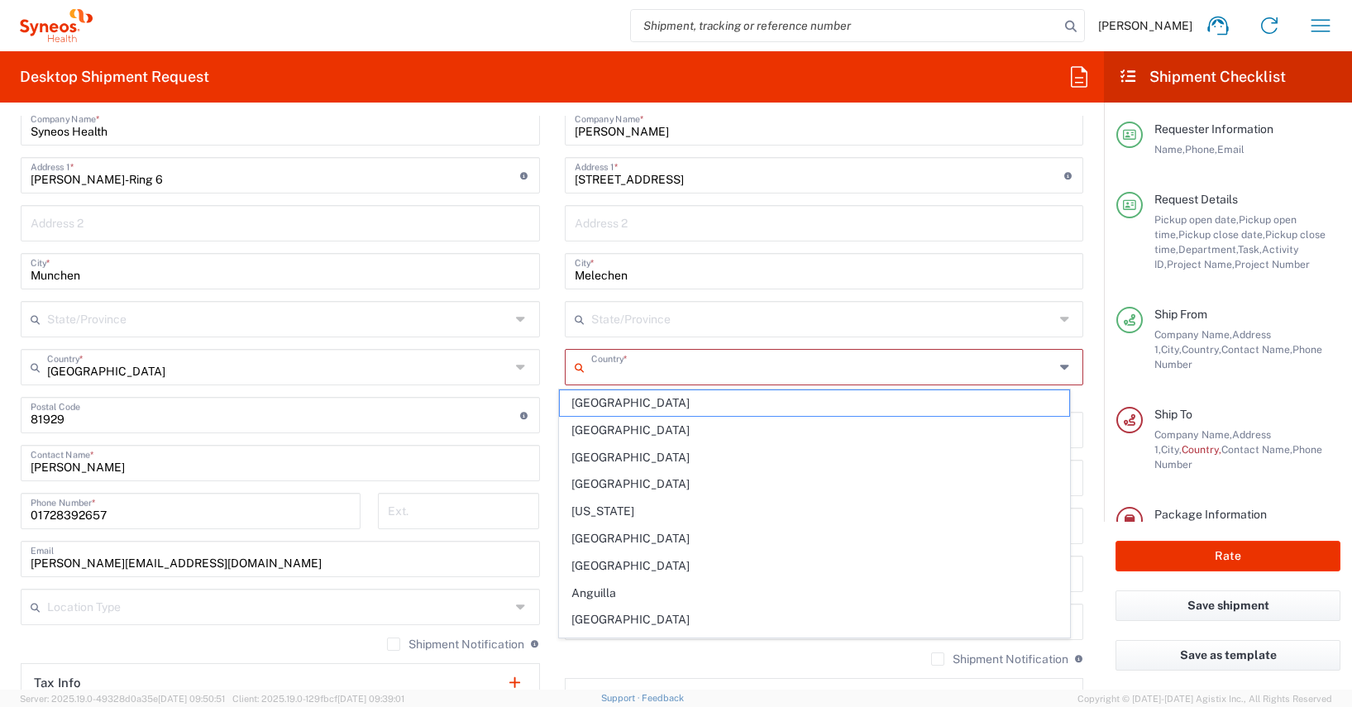
click at [591, 365] on input "text" at bounding box center [822, 365] width 463 height 29
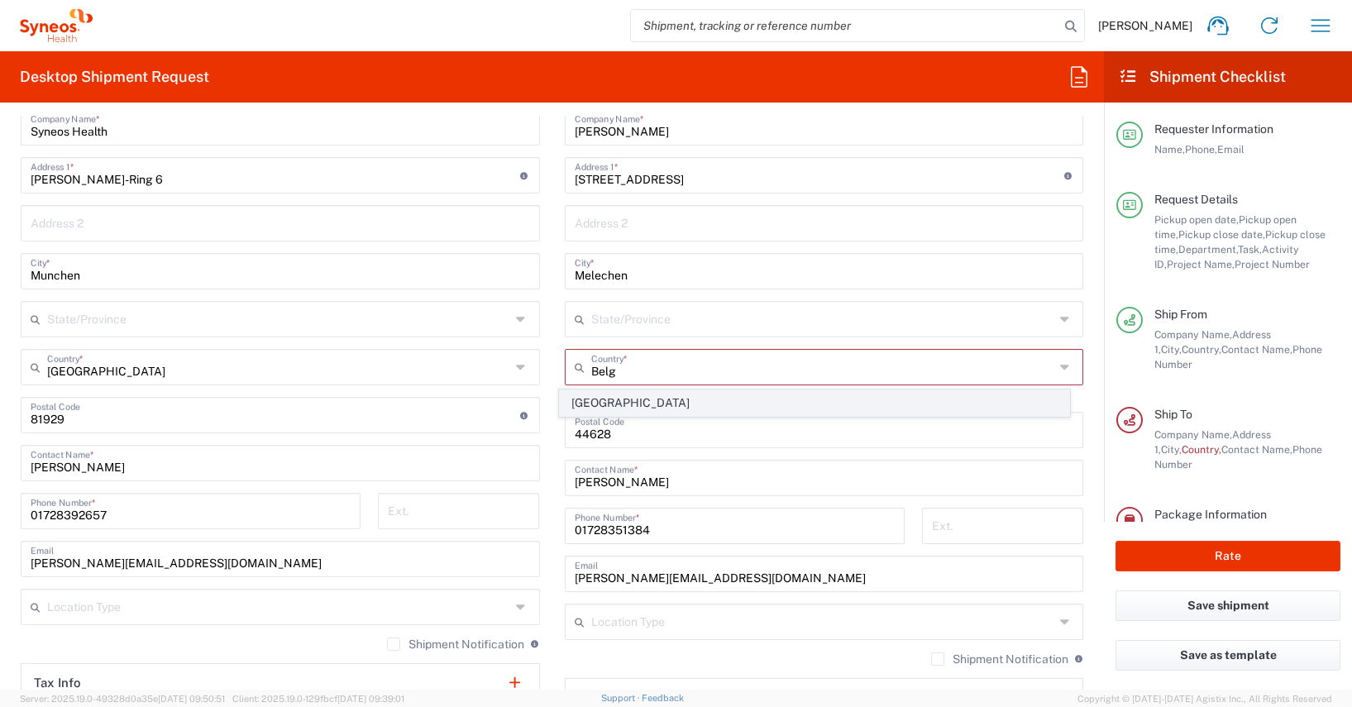
click at [594, 403] on span "[GEOGRAPHIC_DATA]" at bounding box center [814, 403] width 509 height 26
type input "[GEOGRAPHIC_DATA]"
type input "Sender/Shipper"
type input "Delivery Duty Paid"
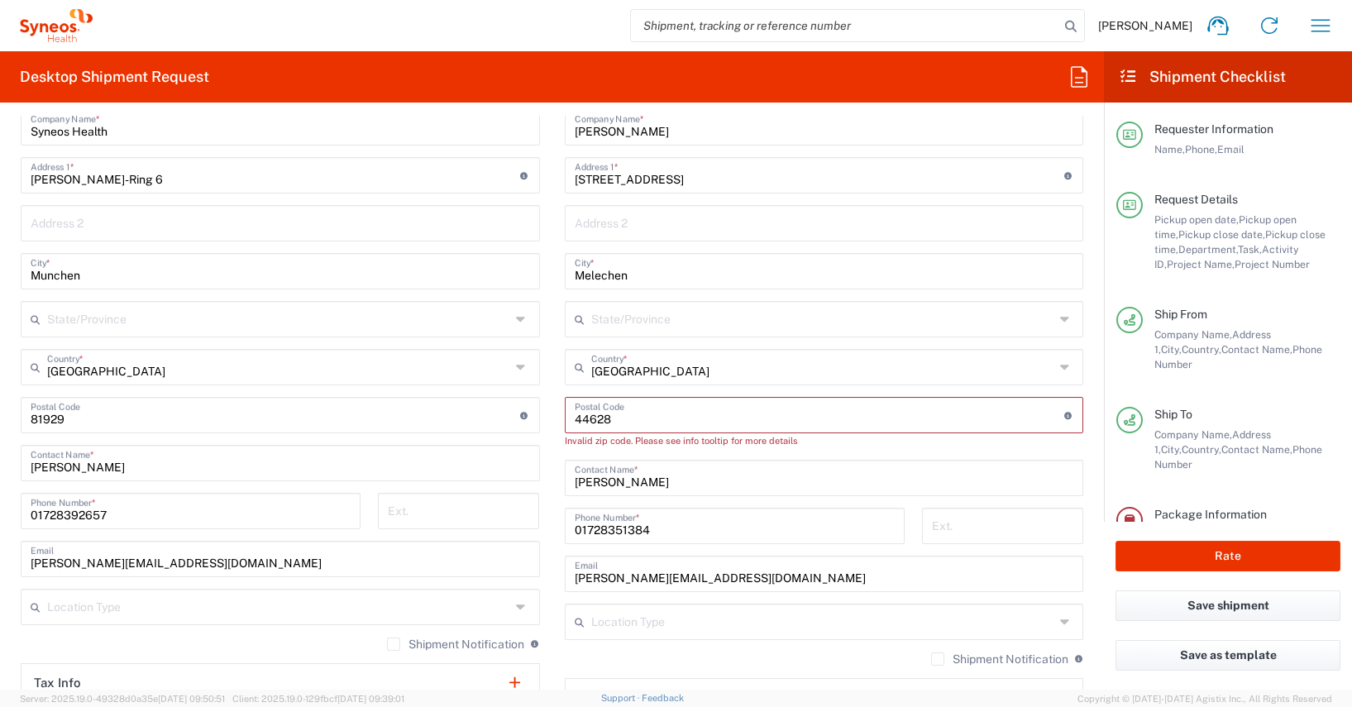
click at [593, 422] on input "undefined" at bounding box center [819, 413] width 489 height 29
click at [592, 422] on input "undefined" at bounding box center [819, 413] width 489 height 29
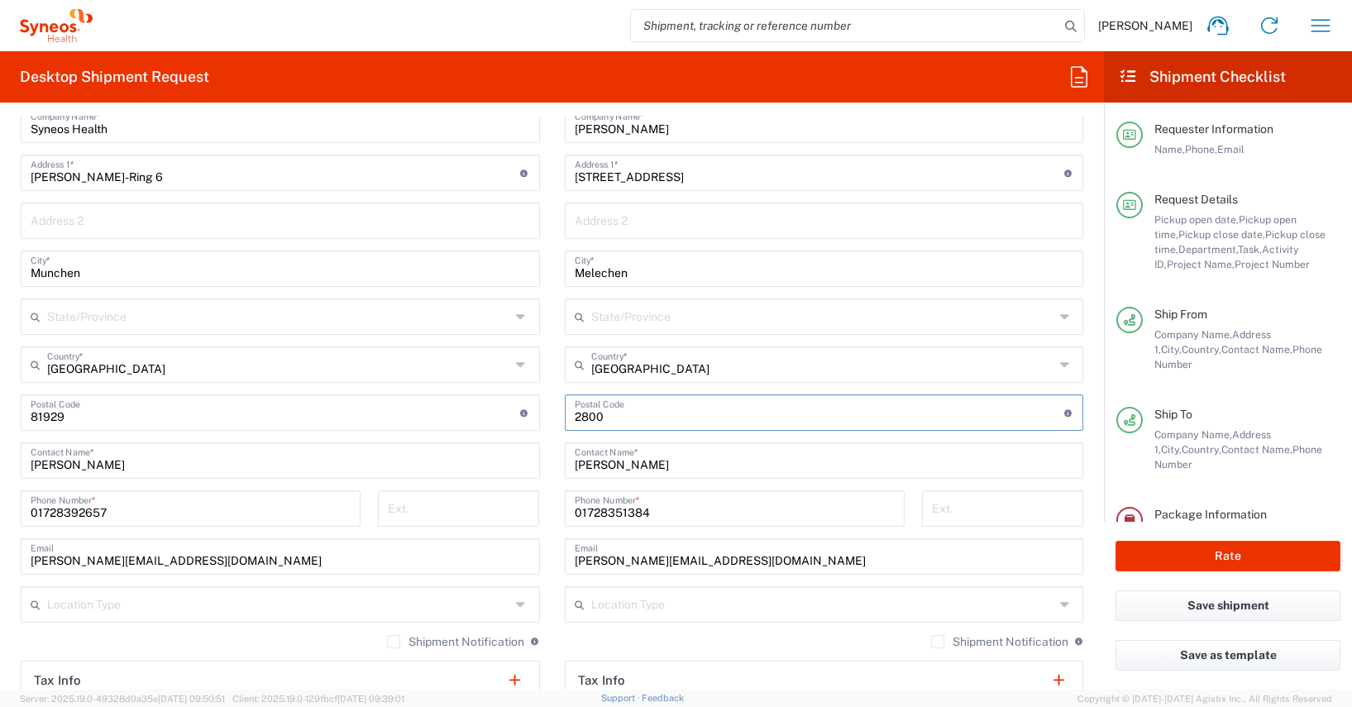
scroll to position [886, 0]
type input "2800"
click at [587, 513] on input "01728351384" at bounding box center [735, 506] width 320 height 29
paste input "[PHONE_NUMBER]"
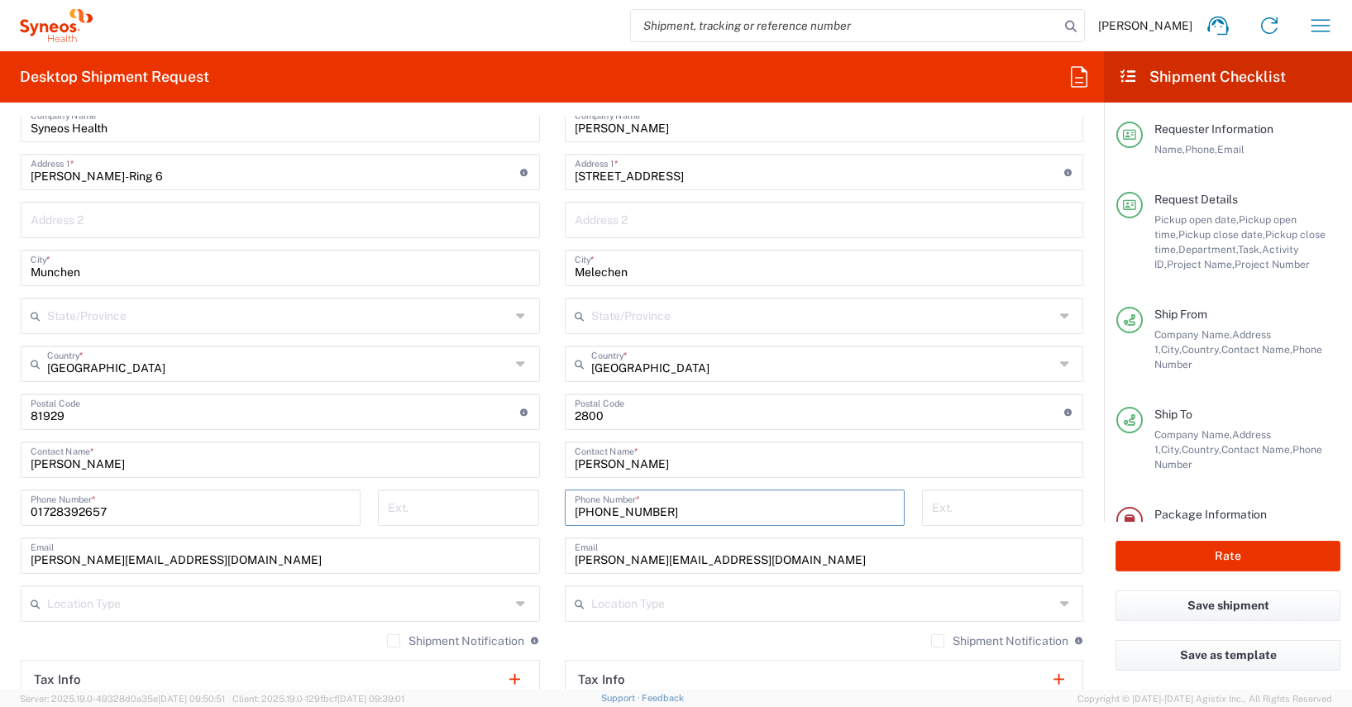
type input "[PHONE_NUMBER]"
click at [596, 274] on input "Melechen" at bounding box center [824, 266] width 499 height 29
click at [620, 276] on input "Mechen" at bounding box center [824, 266] width 499 height 29
type input "[GEOGRAPHIC_DATA]"
click at [599, 274] on input "[GEOGRAPHIC_DATA]" at bounding box center [824, 266] width 499 height 29
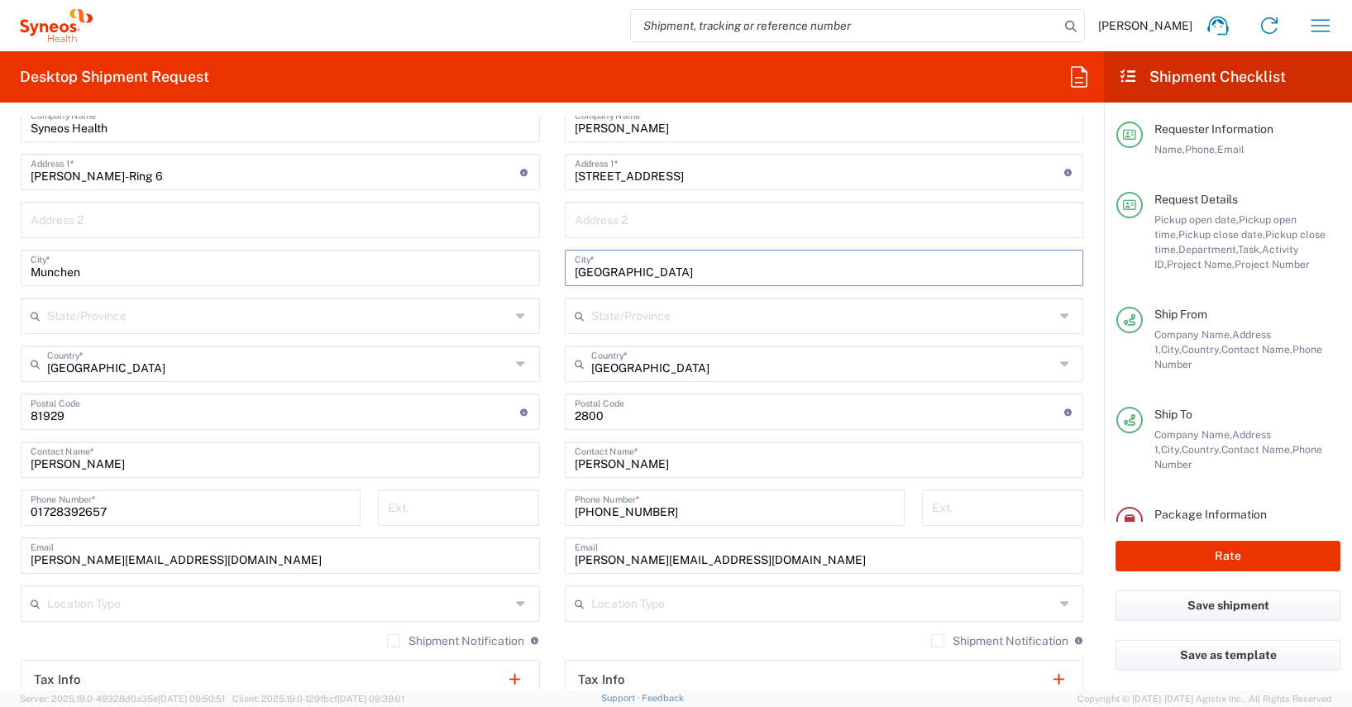
click at [599, 274] on input "[GEOGRAPHIC_DATA]" at bounding box center [824, 266] width 499 height 29
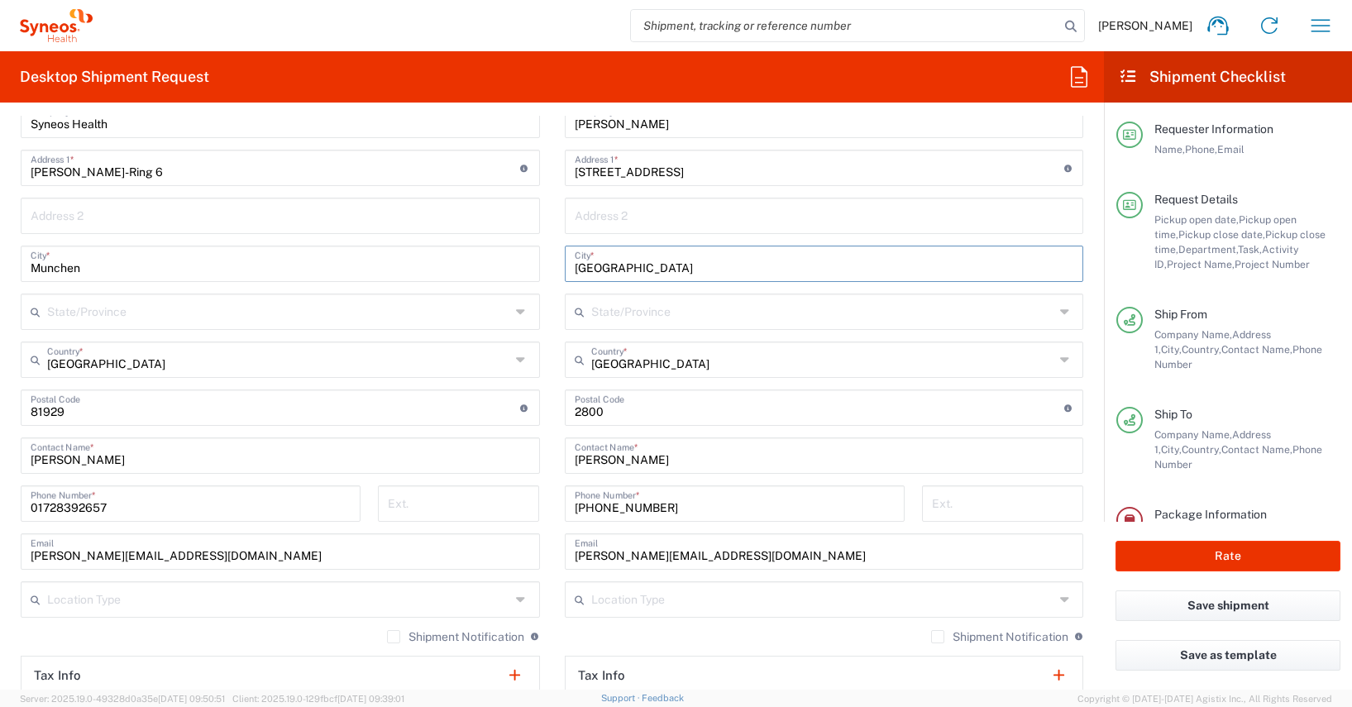
scroll to position [893, 0]
drag, startPoint x: 784, startPoint y: 553, endPoint x: 550, endPoint y: 551, distance: 234.0
click at [552, 551] on main "Location [PERSON_NAME] LLC-[GEOGRAPHIC_DATA] [GEOGRAPHIC_DATA] [GEOGRAPHIC_DATA…" at bounding box center [824, 398] width 544 height 694
paste input "matilda.[PERSON_NAME]"
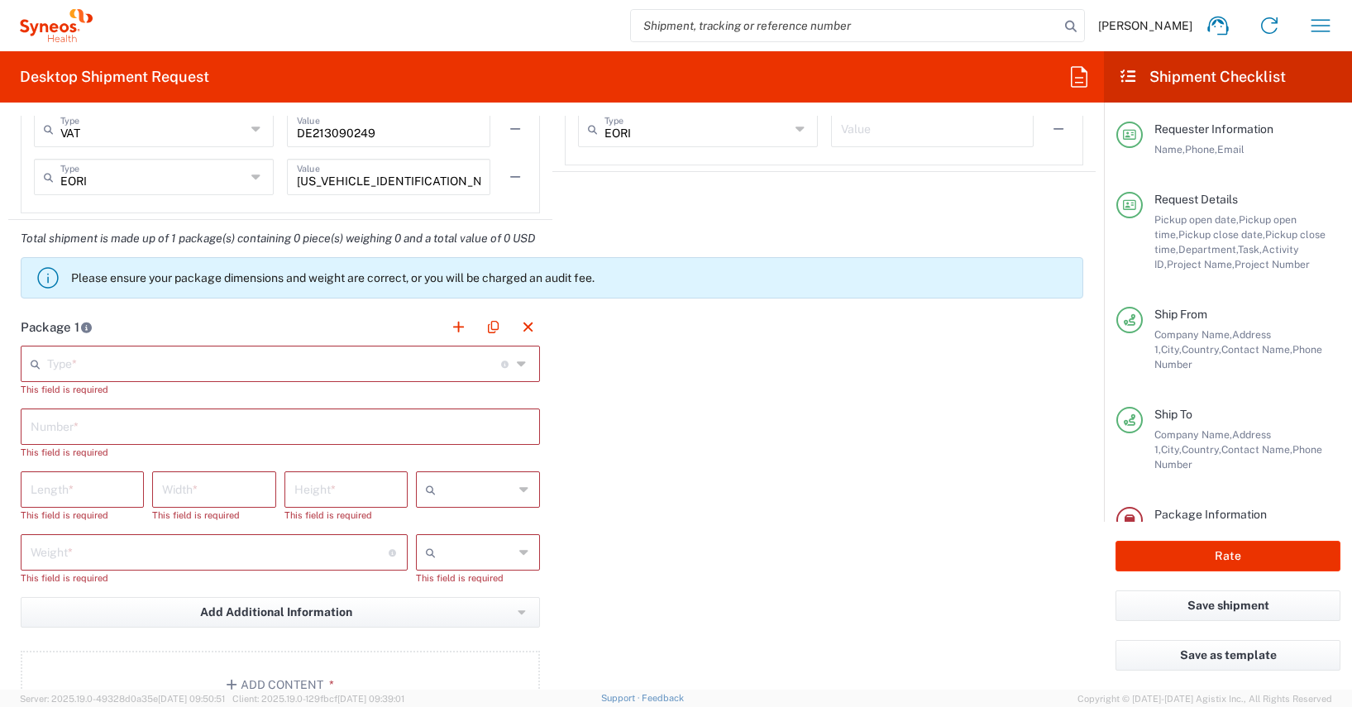
scroll to position [1497, 0]
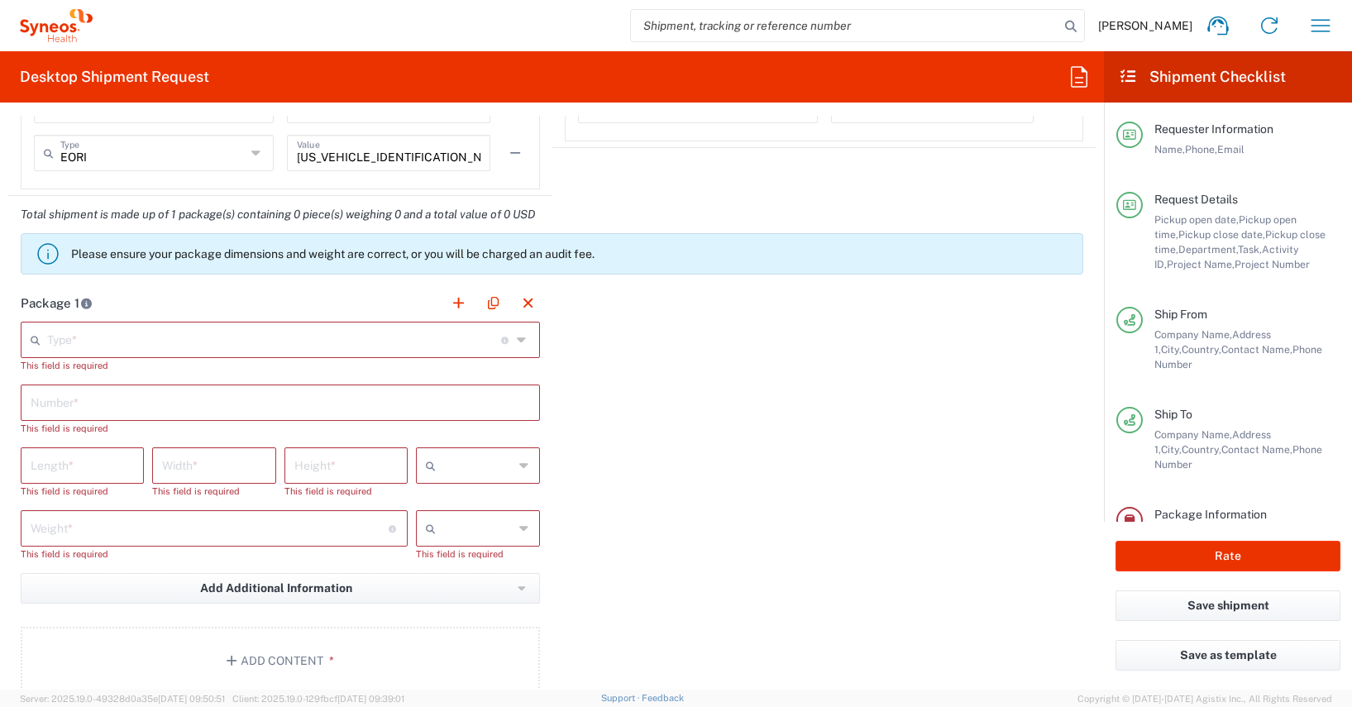
type input "[EMAIL_ADDRESS][PERSON_NAME][DOMAIN_NAME]"
click at [45, 341] on icon at bounding box center [39, 340] width 17 height 26
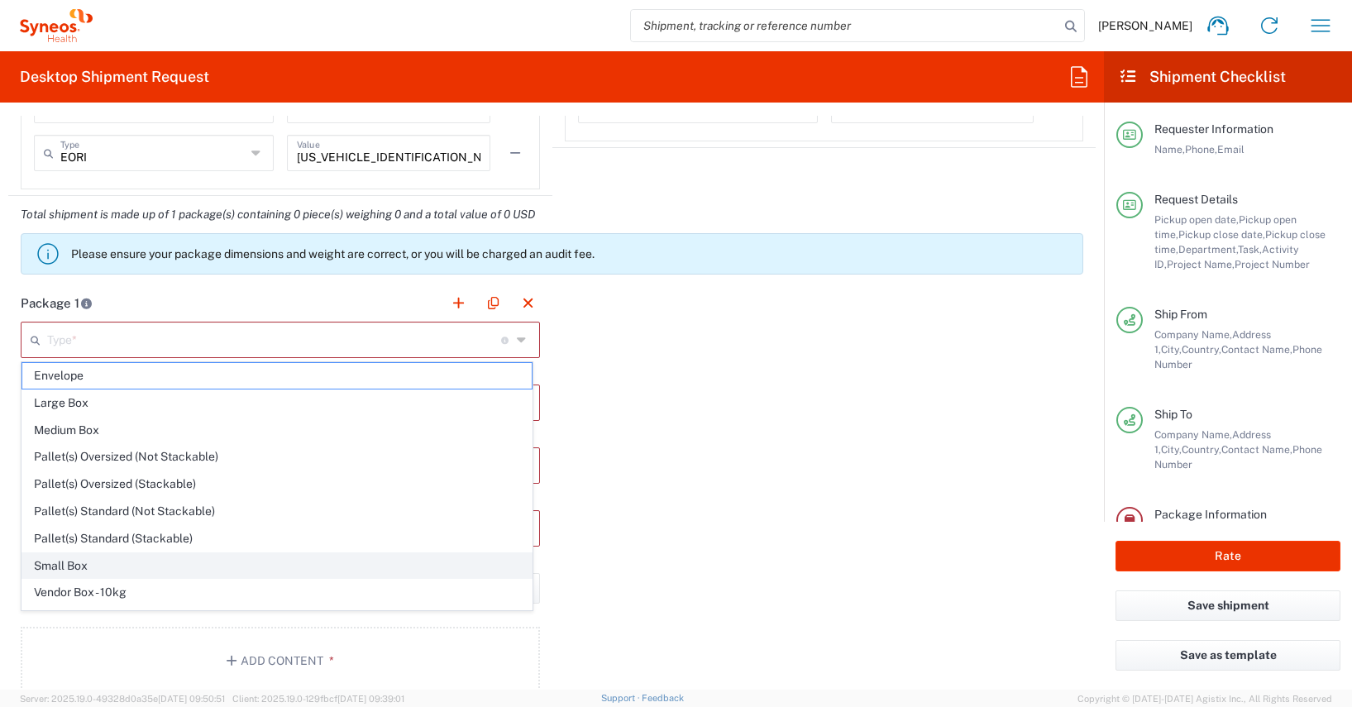
click at [69, 567] on span "Small Box" at bounding box center [276, 566] width 509 height 26
type input "Small Box"
type input "12.25"
type input "11"
type input "1.5"
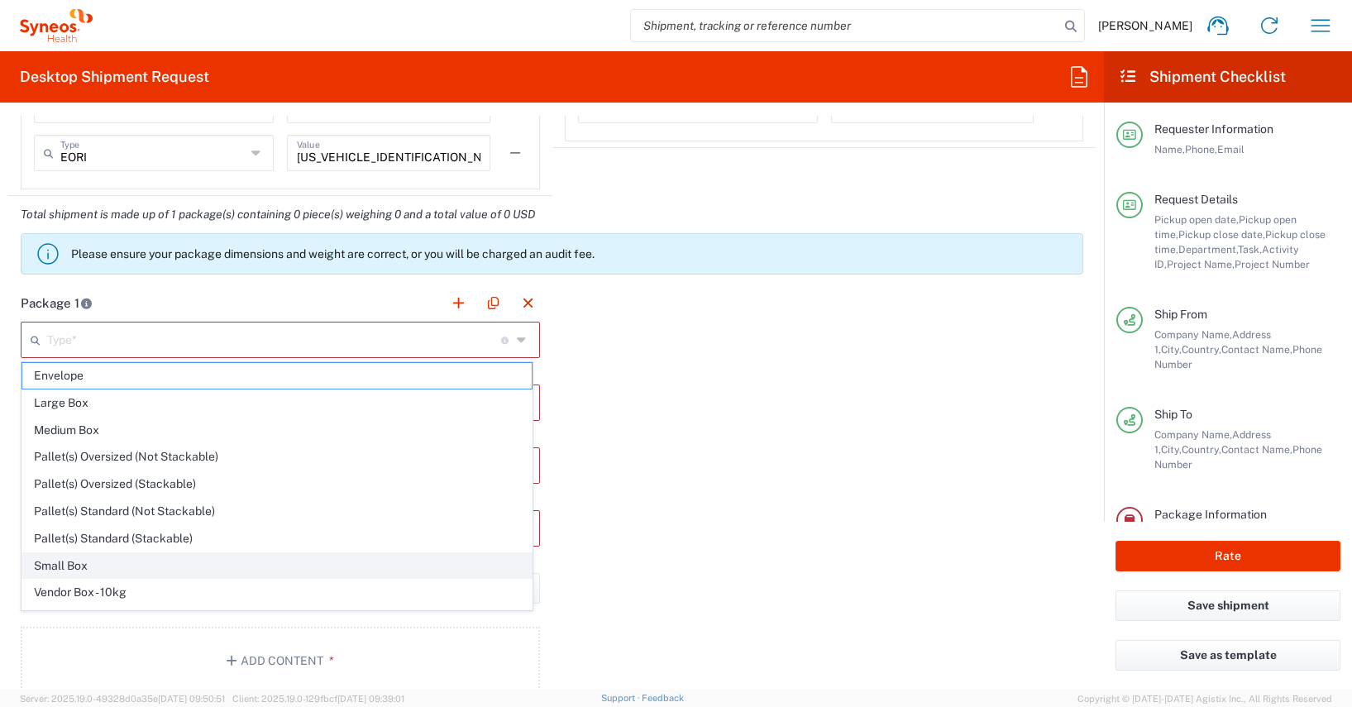
type input "in"
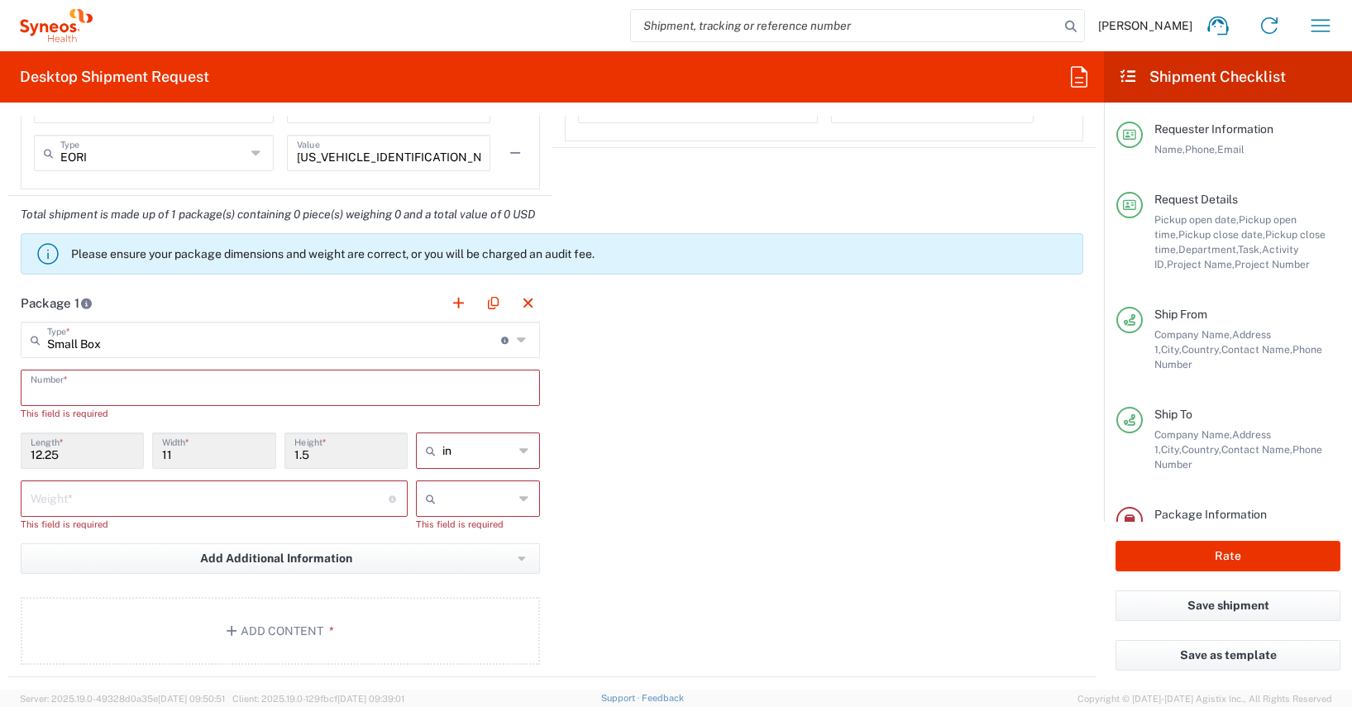
click at [74, 391] on input "text" at bounding box center [280, 386] width 499 height 29
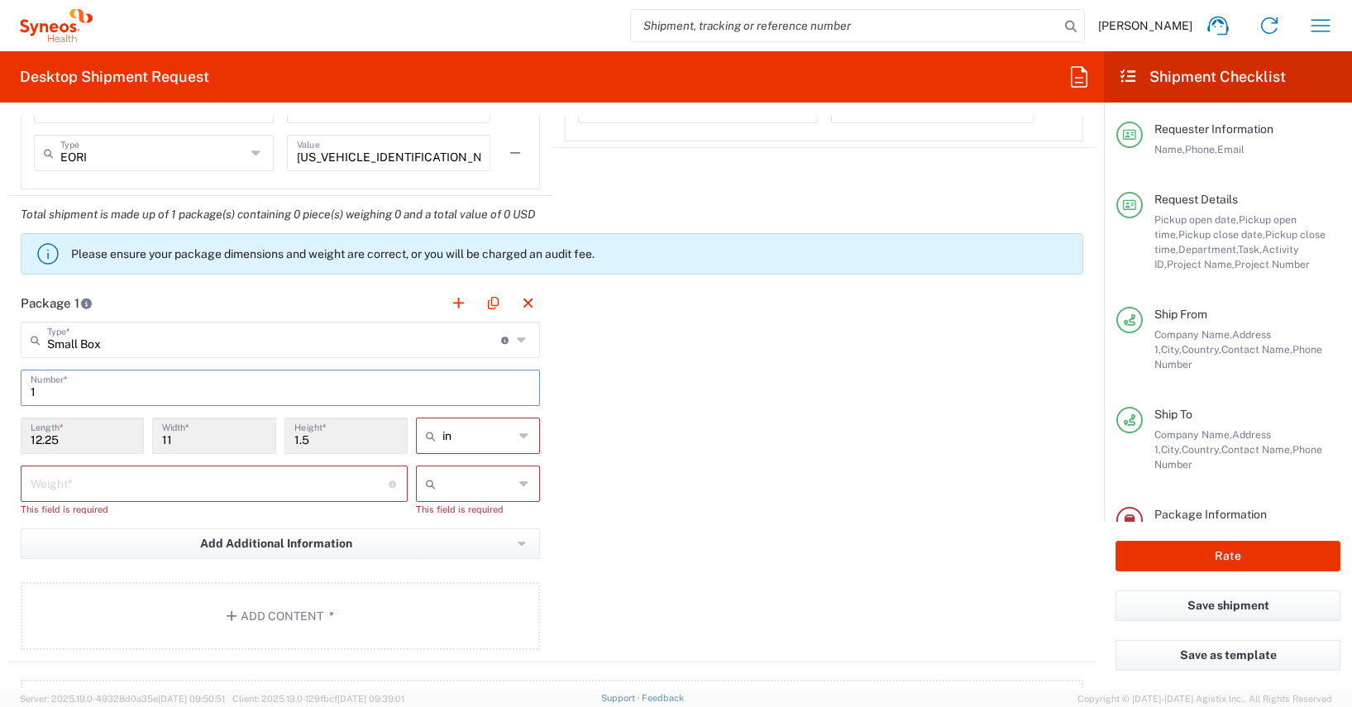
type input "1"
click at [519, 435] on icon at bounding box center [524, 435] width 10 height 26
click at [430, 499] on span "cm" at bounding box center [472, 499] width 119 height 26
type input "31.12"
type input "27.94"
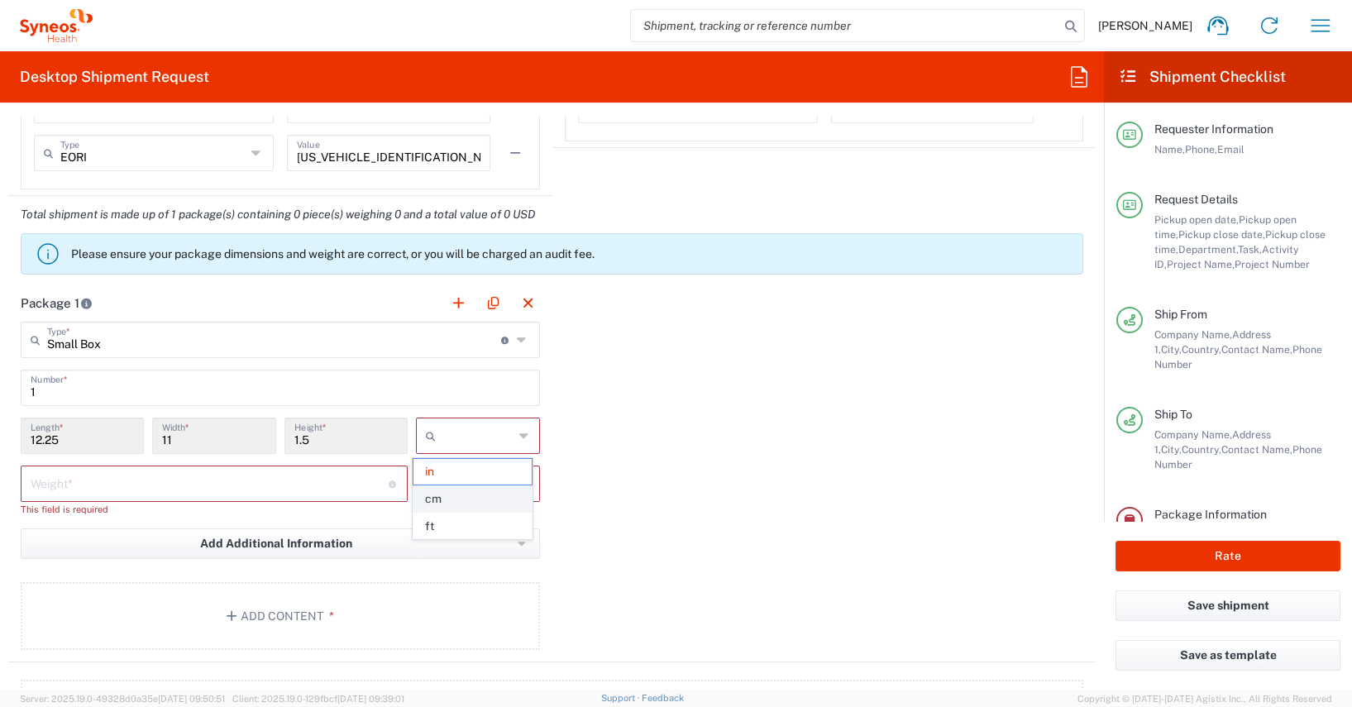
type input "3.81"
type input "cm"
click at [40, 489] on input "number" at bounding box center [210, 482] width 358 height 29
type input "0.2"
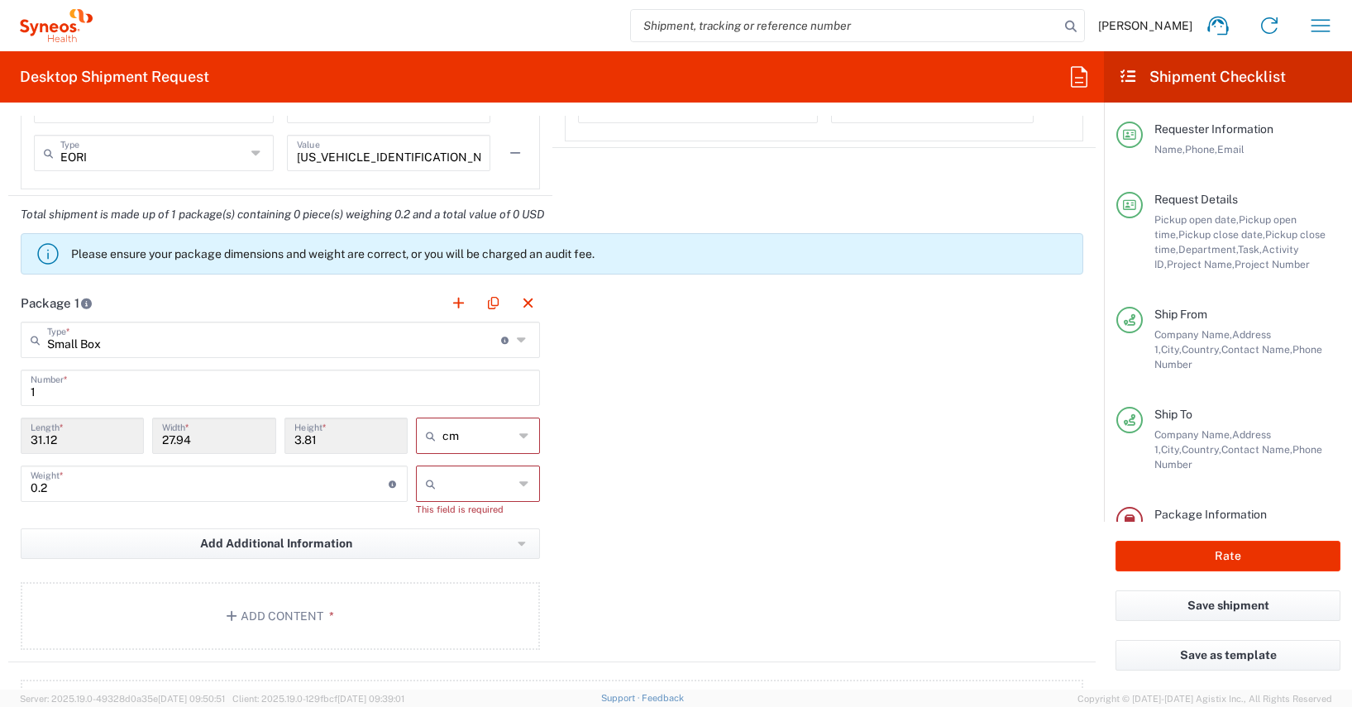
click at [520, 482] on icon at bounding box center [524, 483] width 10 height 26
click at [433, 522] on span "kgs" at bounding box center [472, 520] width 119 height 26
type input "kgs"
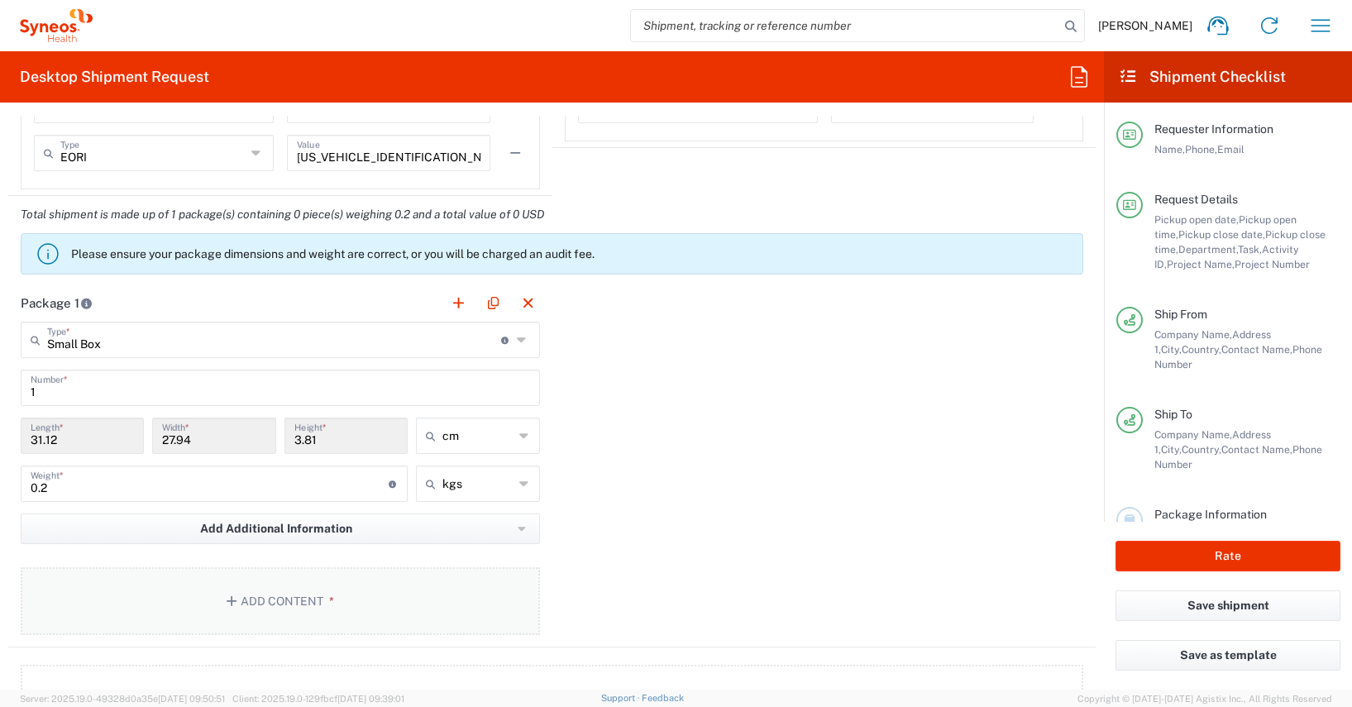
click at [280, 603] on button "Add Content *" at bounding box center [280, 601] width 519 height 68
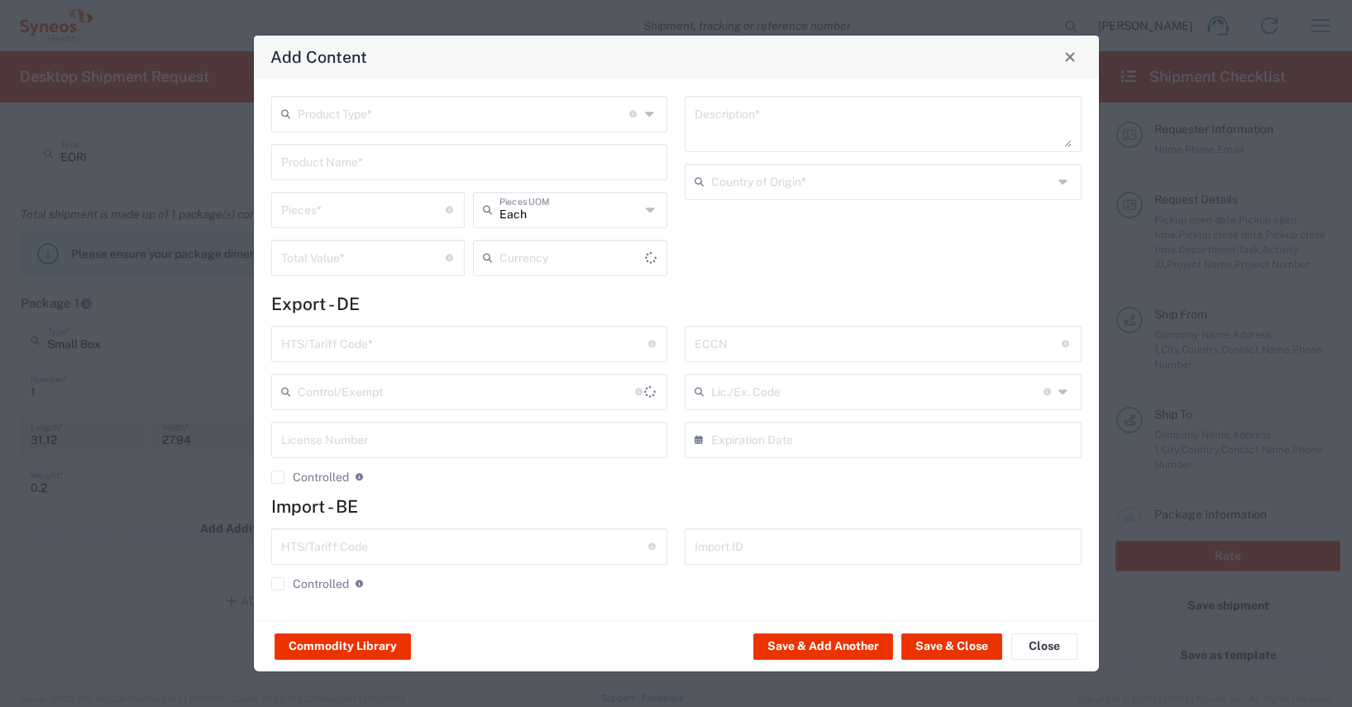
type input "US Dollar"
click at [355, 645] on button "Commodity Library" at bounding box center [342, 646] width 136 height 26
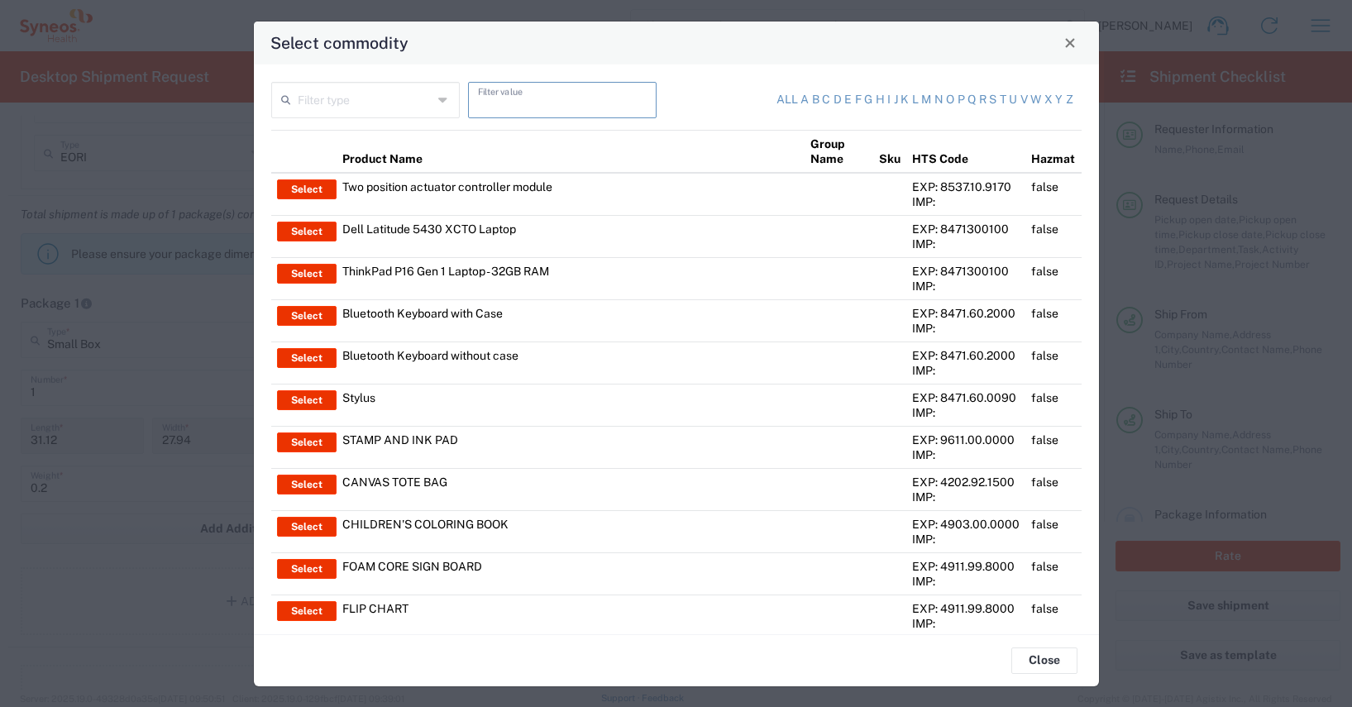
click at [498, 110] on input "text" at bounding box center [562, 98] width 169 height 29
type input "token"
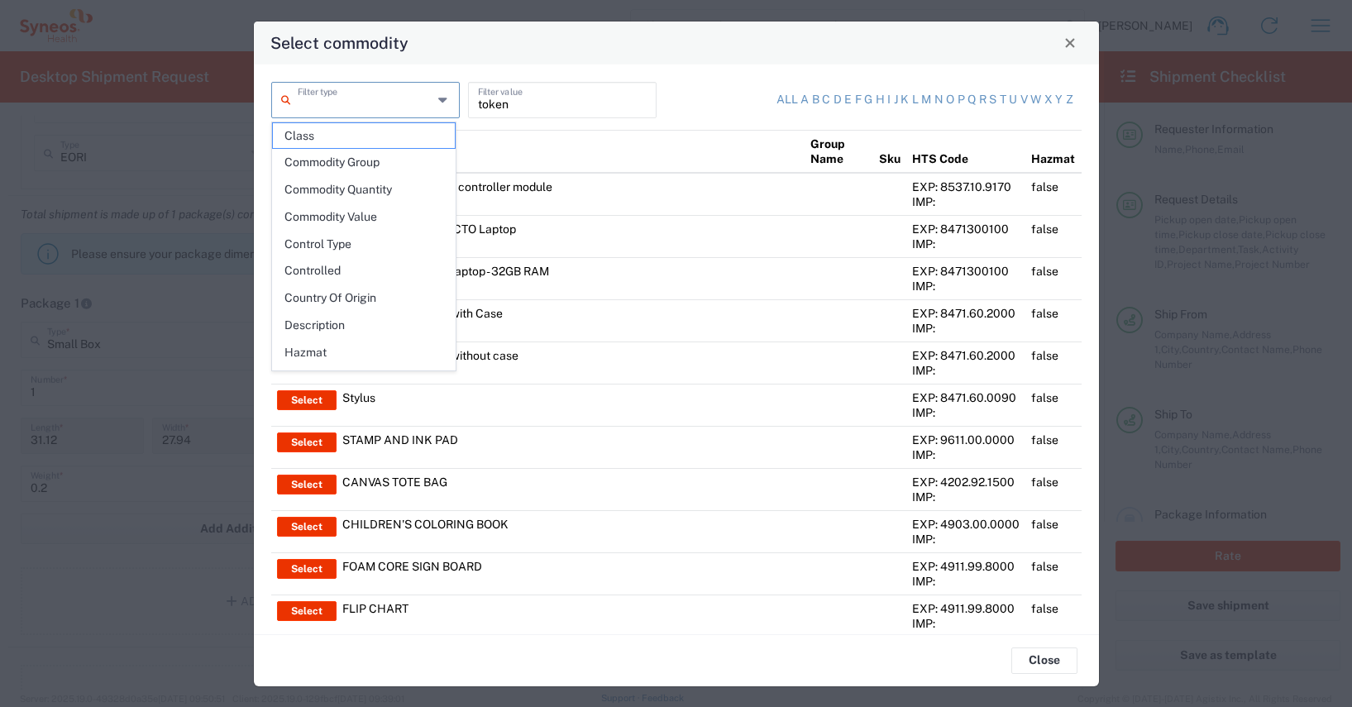
click at [331, 107] on input "text" at bounding box center [365, 98] width 135 height 29
click at [326, 300] on span "Product Name" at bounding box center [364, 302] width 182 height 26
type input "Product Name"
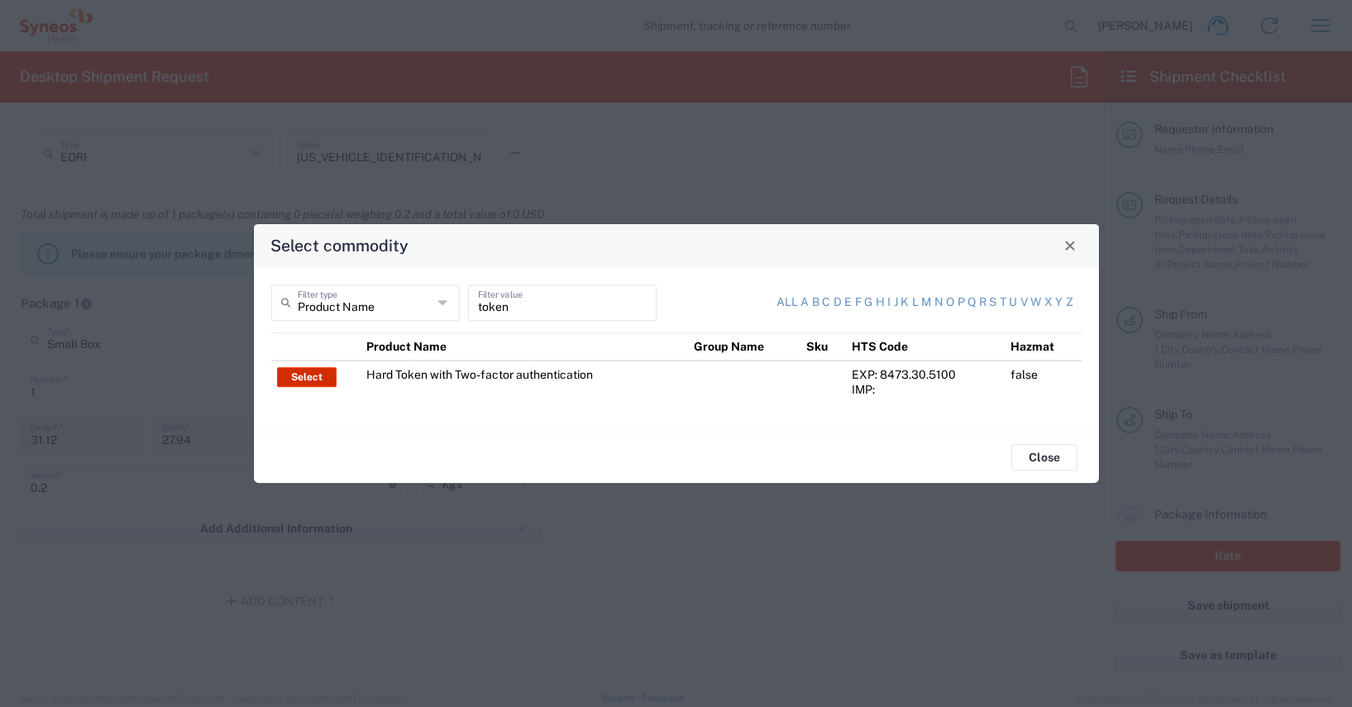
click at [310, 377] on button "Select" at bounding box center [307, 377] width 60 height 20
type input "Hard Token with Two-factor authentication"
type textarea "One-time password (OTP) token with an LCD screen to display the 6-digit OTP code"
type input "[GEOGRAPHIC_DATA]"
type input "8473.30.5100"
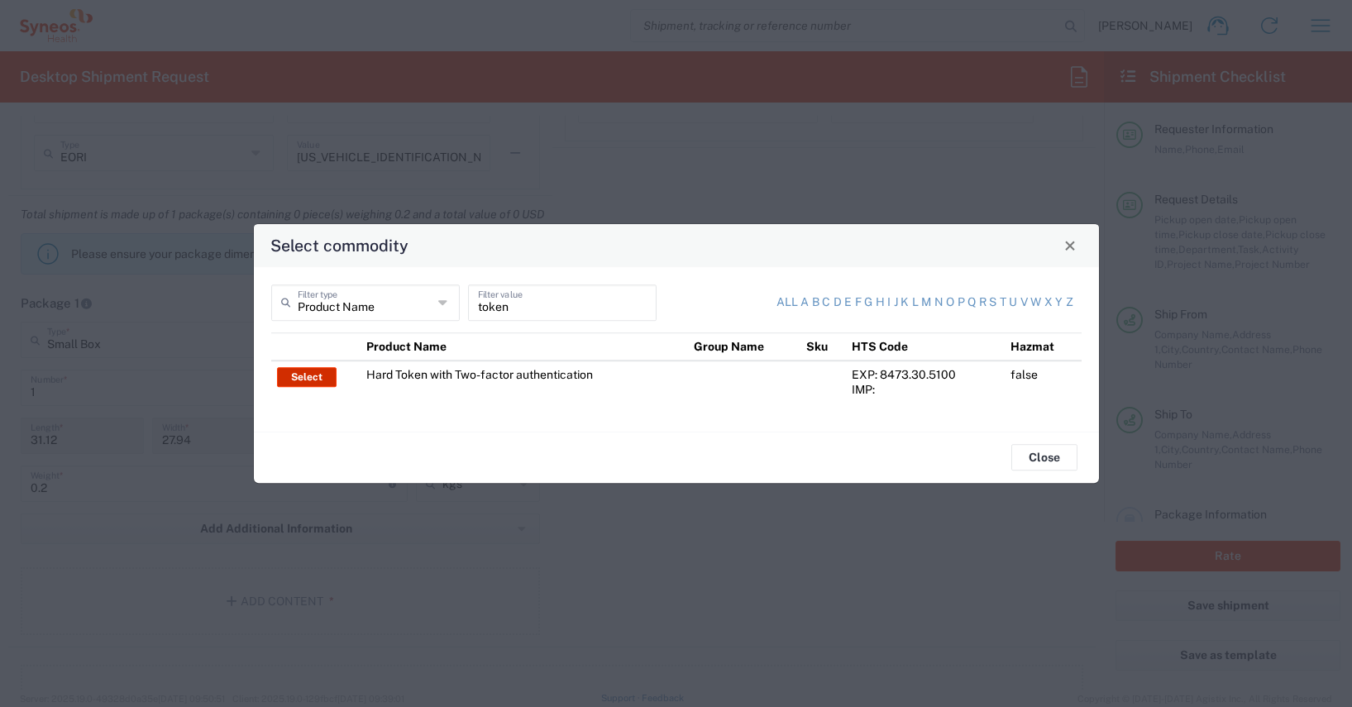
type input "BIS"
type input "EAR99"
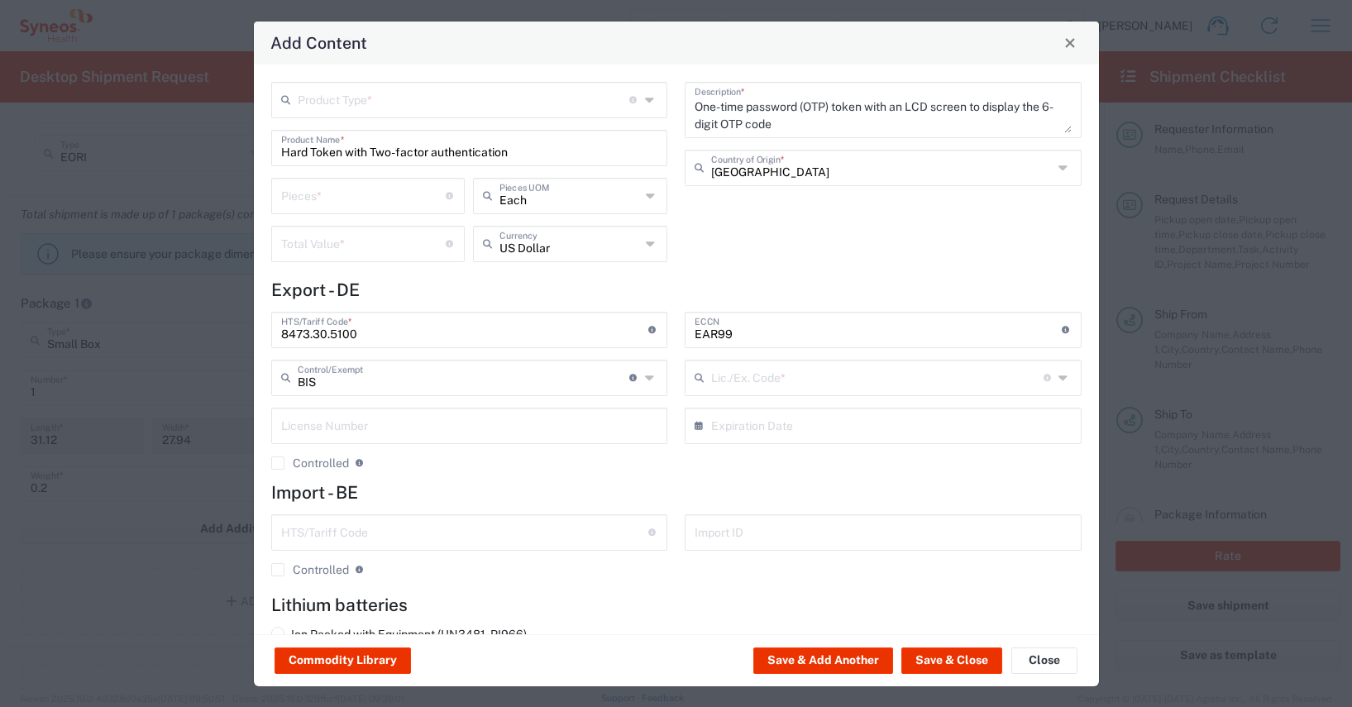
type input "NLR - No License Required"
click at [314, 103] on input "text" at bounding box center [464, 98] width 332 height 29
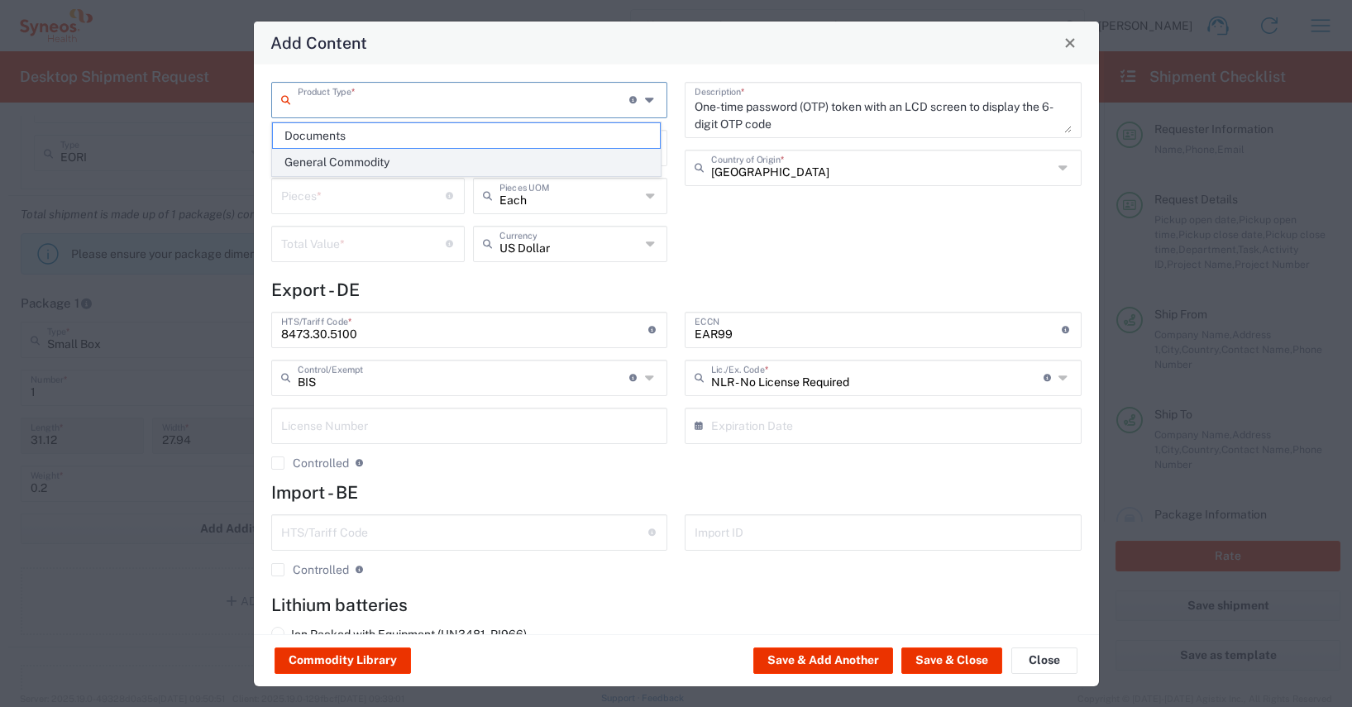
click at [311, 161] on span "General Commodity" at bounding box center [466, 163] width 387 height 26
type input "General Commodity"
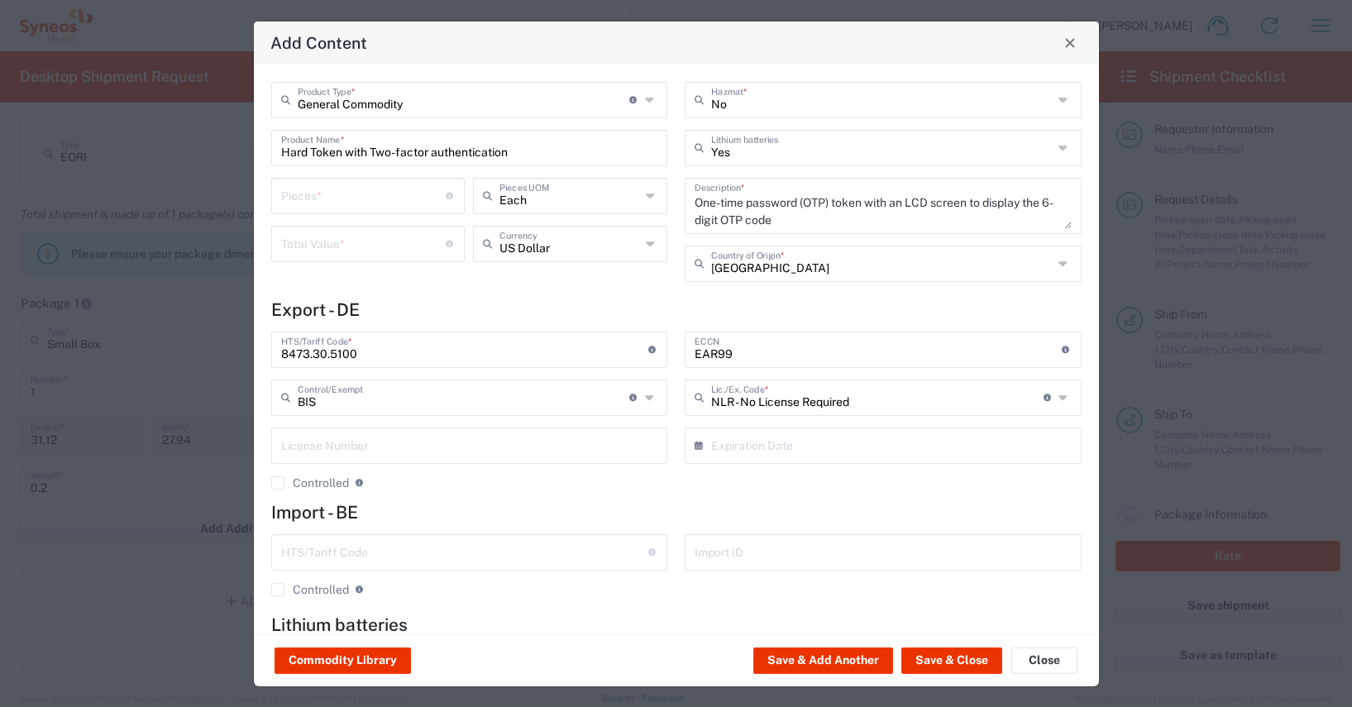
click at [307, 198] on input "number" at bounding box center [363, 194] width 165 height 29
type input "1"
click at [289, 247] on input "number" at bounding box center [363, 242] width 165 height 29
type input "60"
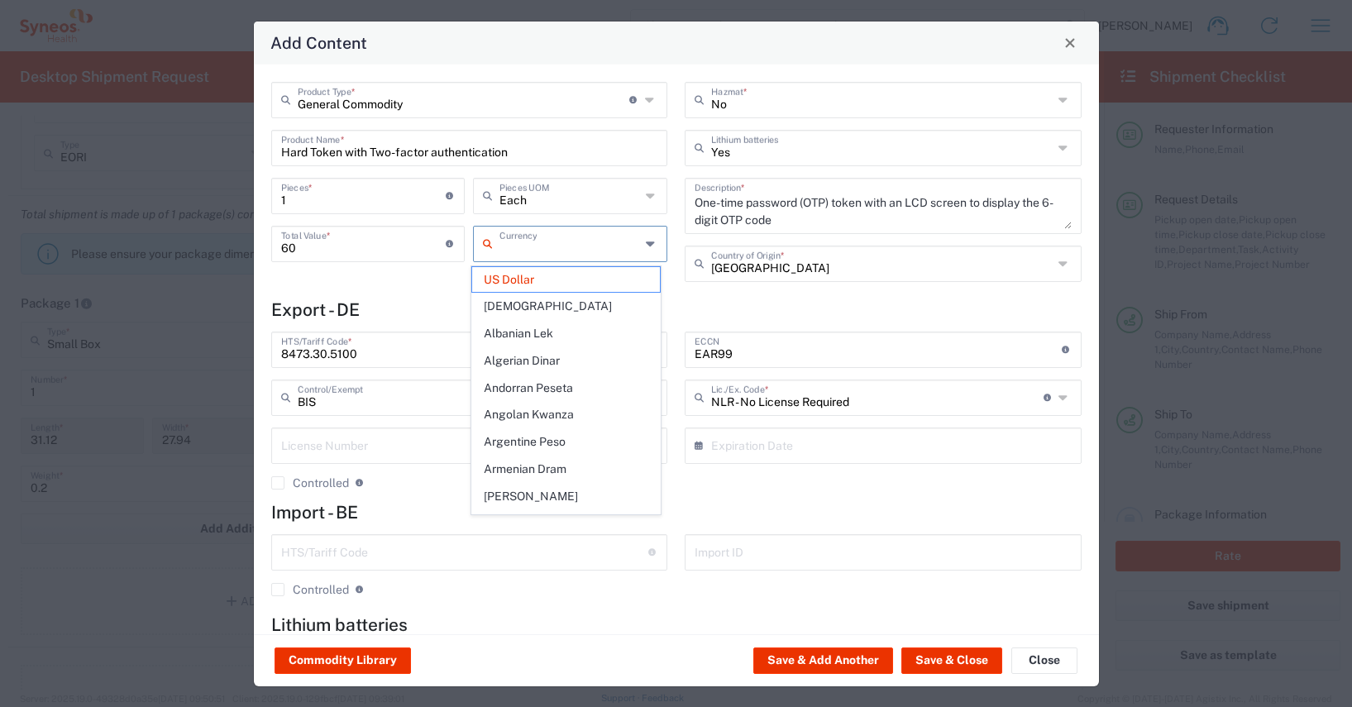
click at [508, 243] on input "text" at bounding box center [569, 242] width 141 height 29
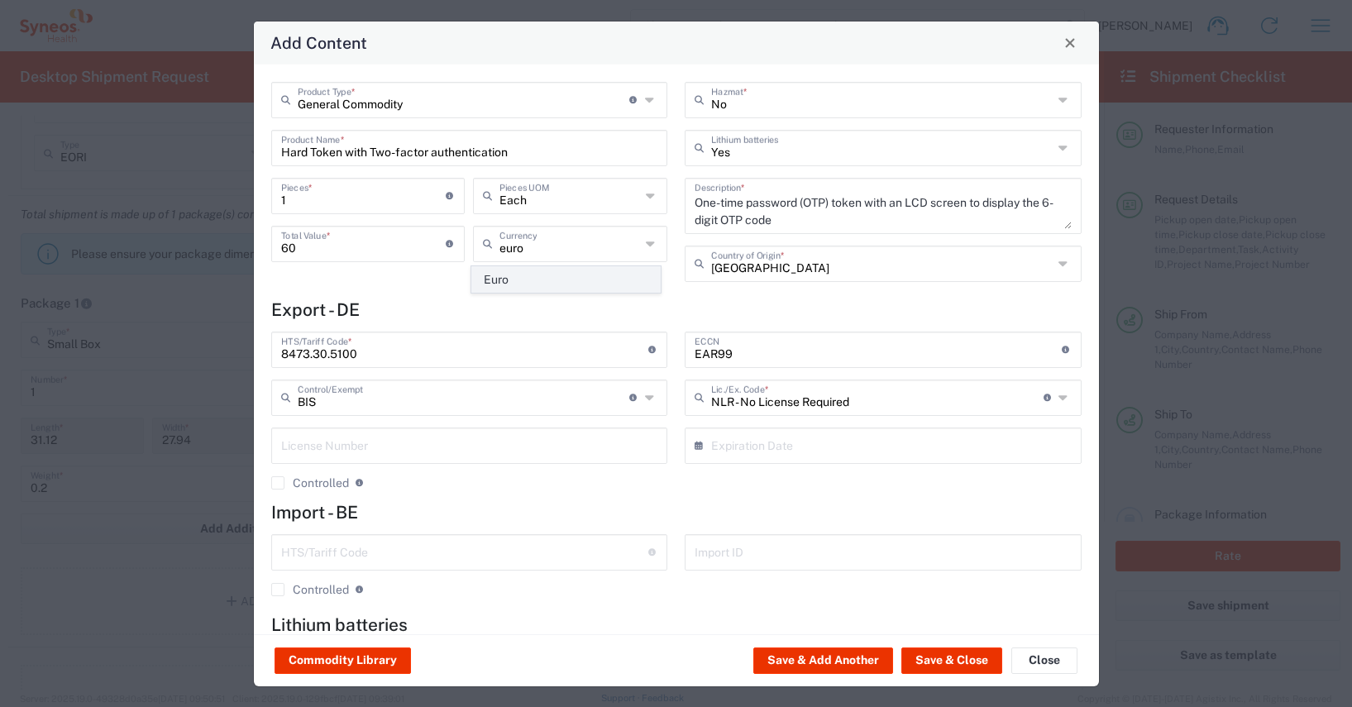
click at [501, 285] on span "Euro" at bounding box center [566, 280] width 188 height 26
type input "Euro"
click at [953, 660] on button "Save & Close" at bounding box center [951, 660] width 101 height 26
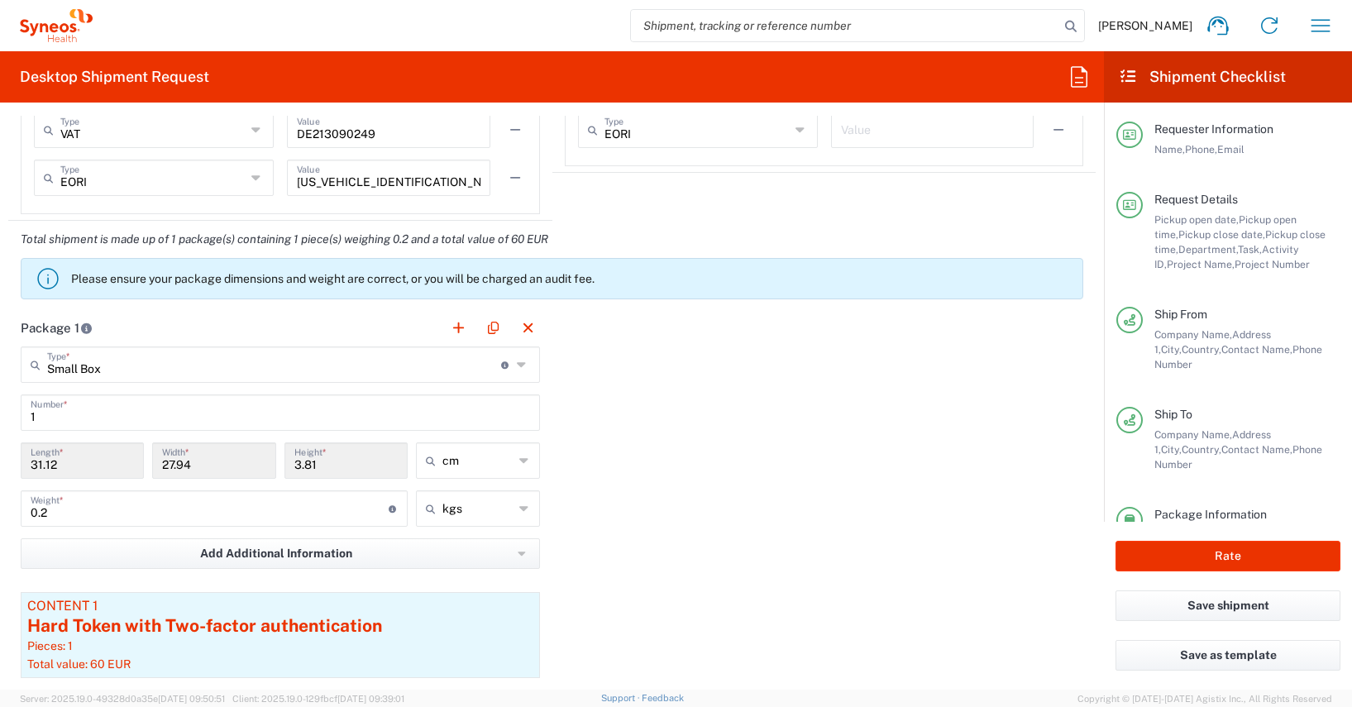
scroll to position [1492, 0]
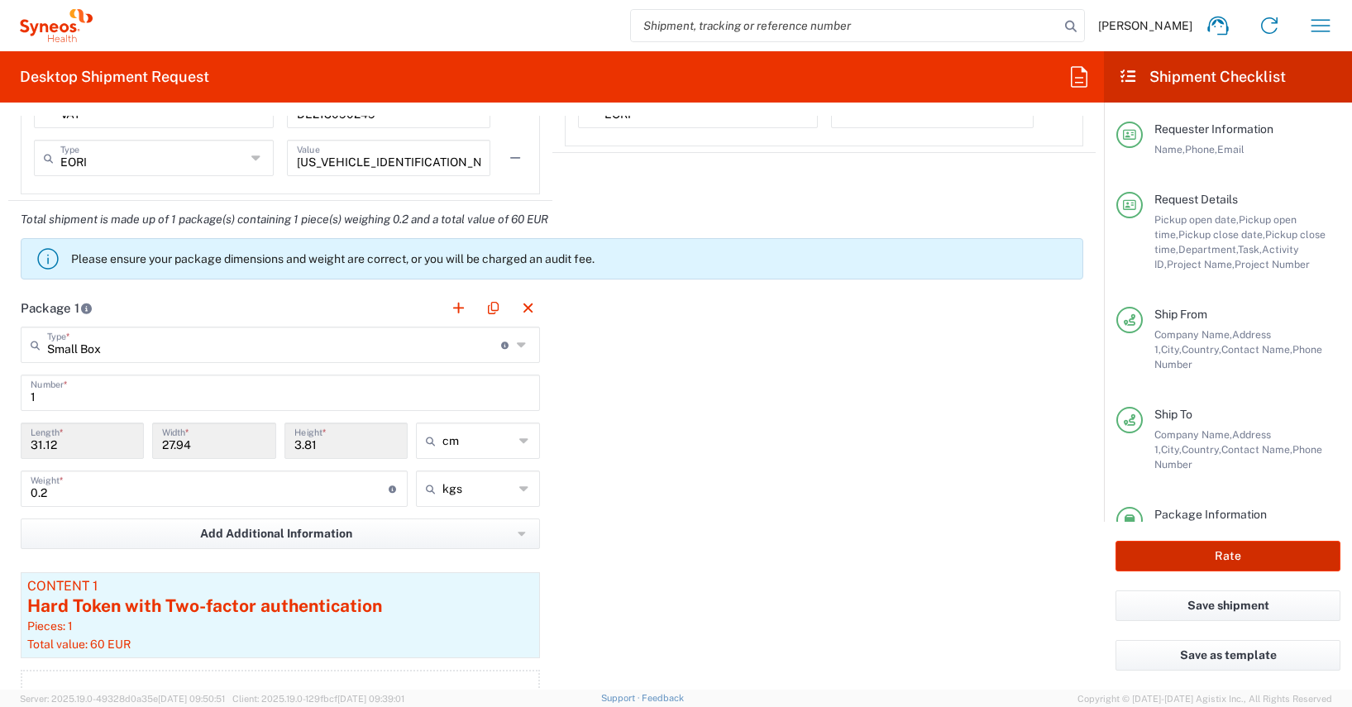
click at [1158, 556] on button "Rate" at bounding box center [1227, 556] width 225 height 31
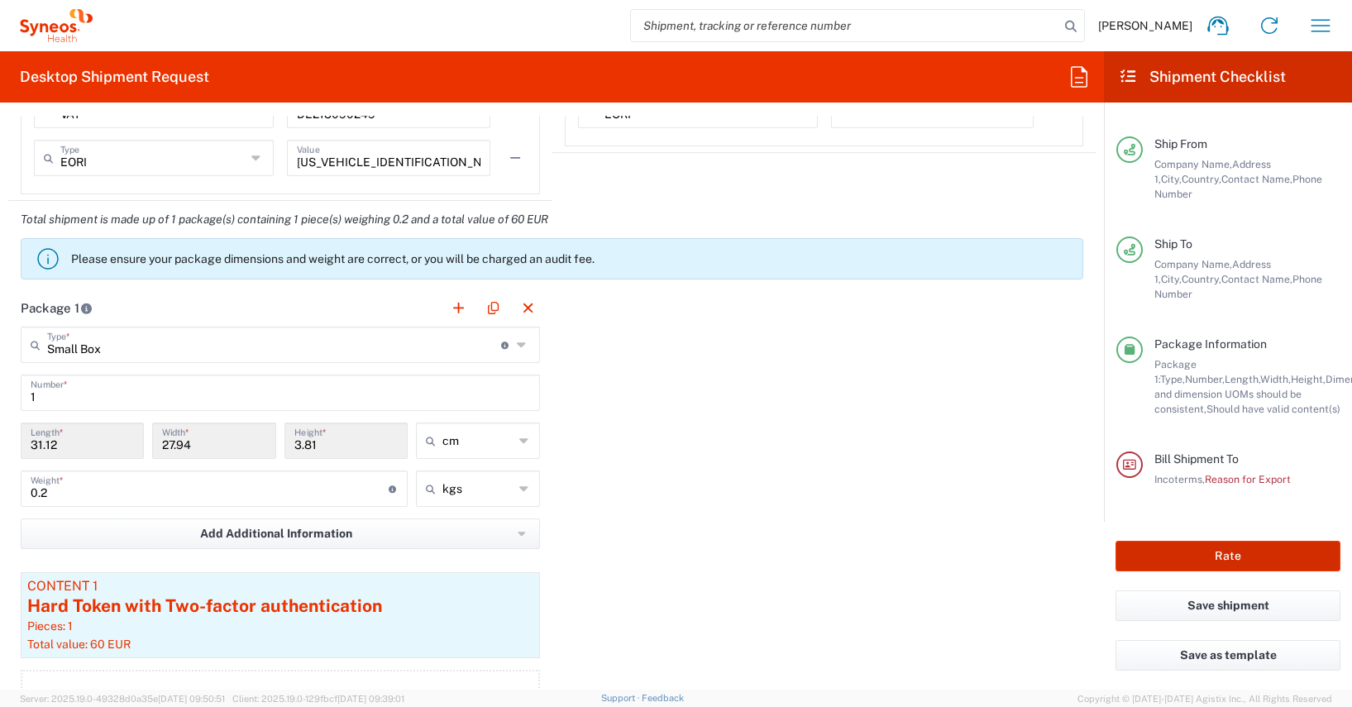
scroll to position [185, 0]
type input "4510 DEPARTMENTAL EXPENSE"
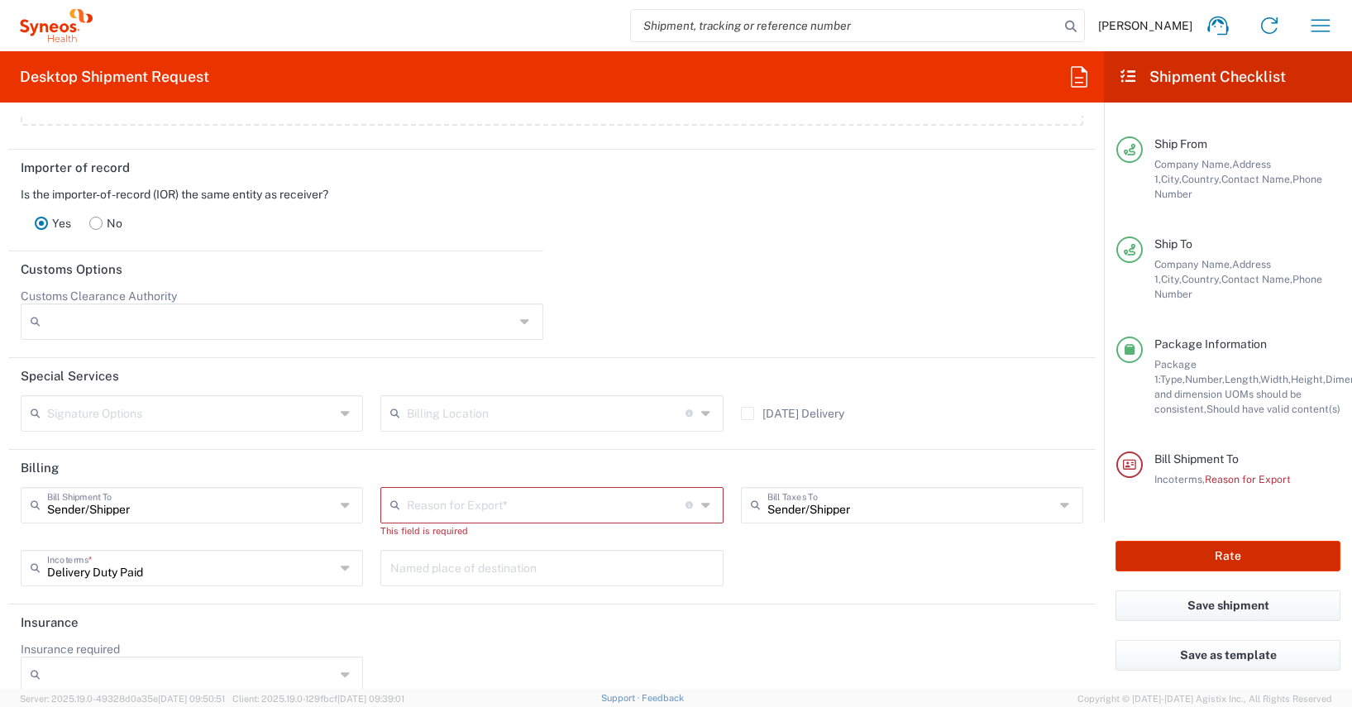
scroll to position [2344, 0]
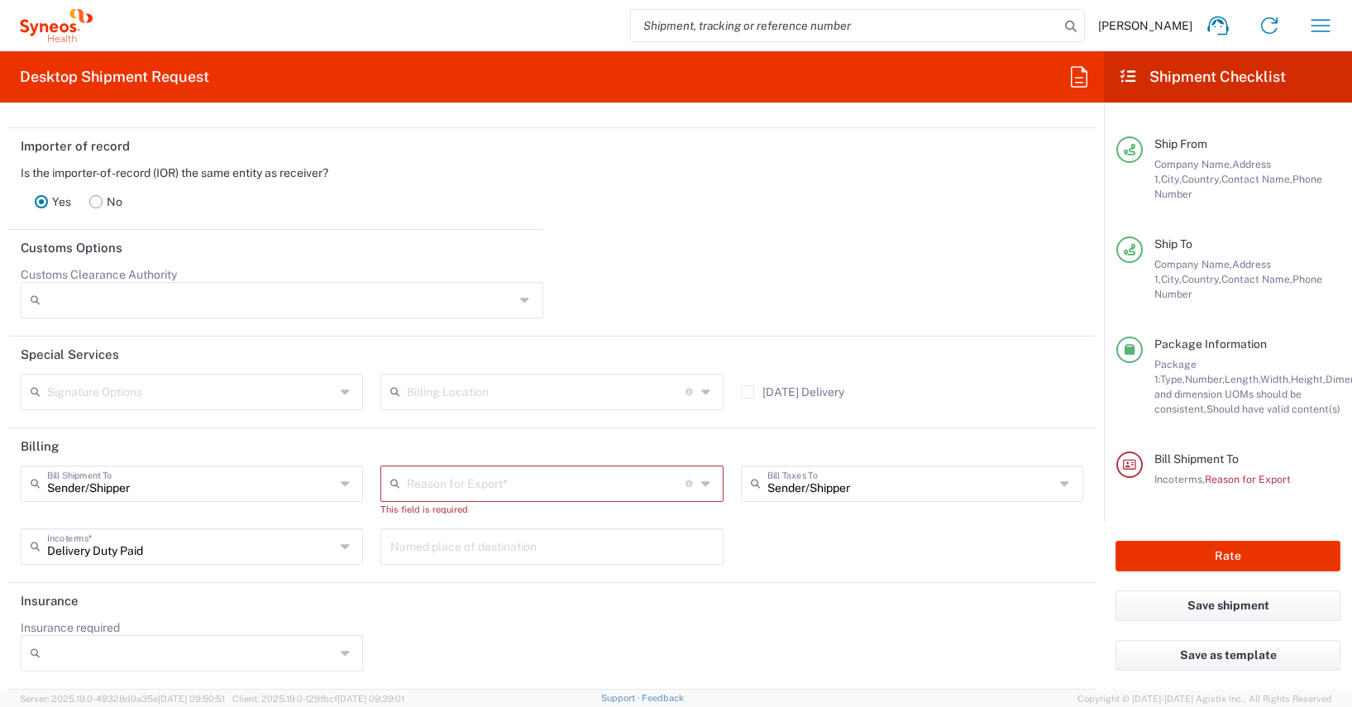
click at [701, 485] on icon at bounding box center [707, 483] width 12 height 26
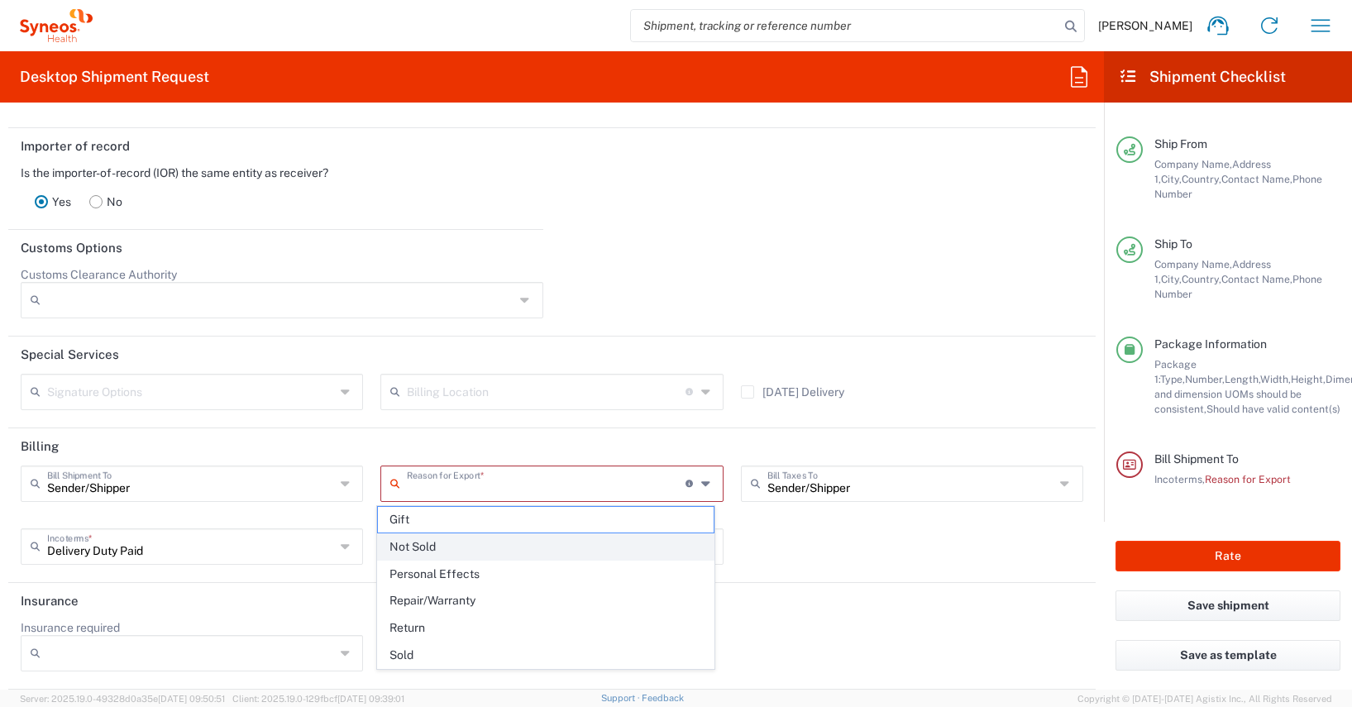
click at [408, 546] on span "Not Sold" at bounding box center [545, 547] width 335 height 26
type input "Not Sold"
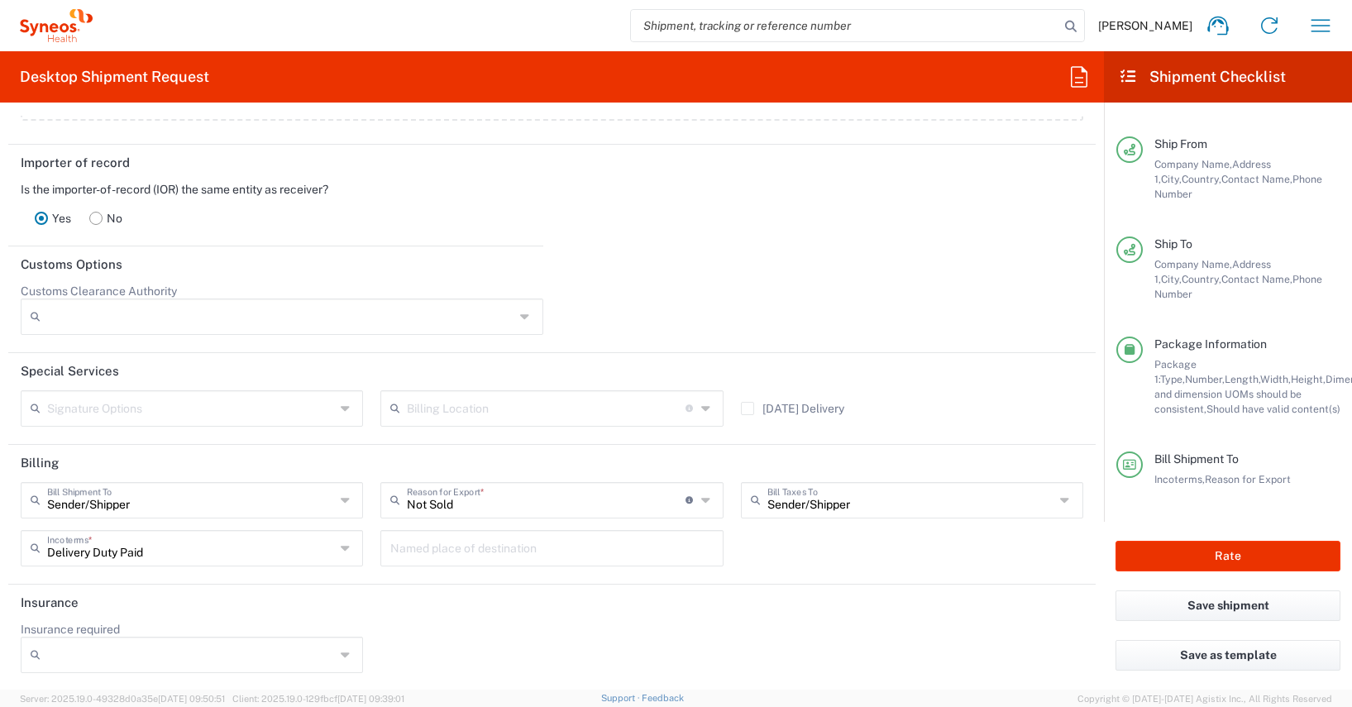
scroll to position [2330, 0]
click at [1138, 555] on button "Rate" at bounding box center [1227, 556] width 225 height 31
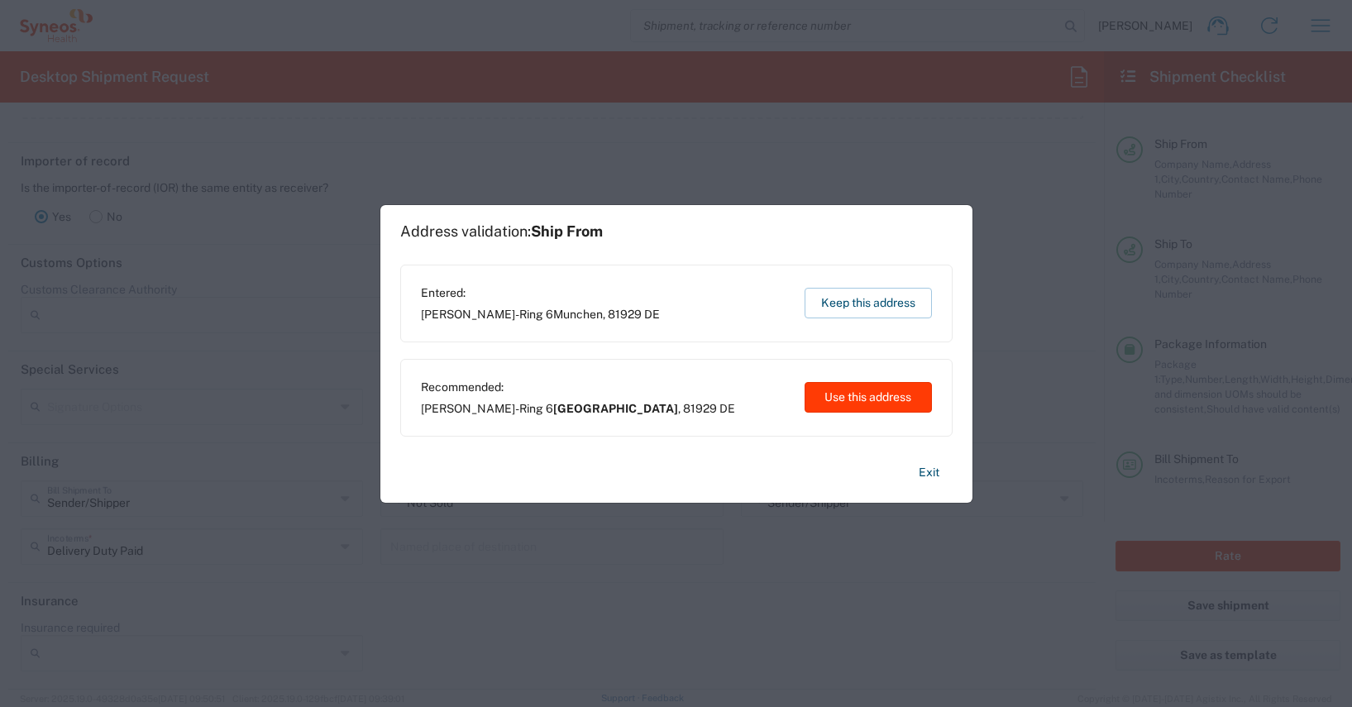
click at [866, 396] on button "Use this address" at bounding box center [867, 397] width 127 height 31
type input "[GEOGRAPHIC_DATA]"
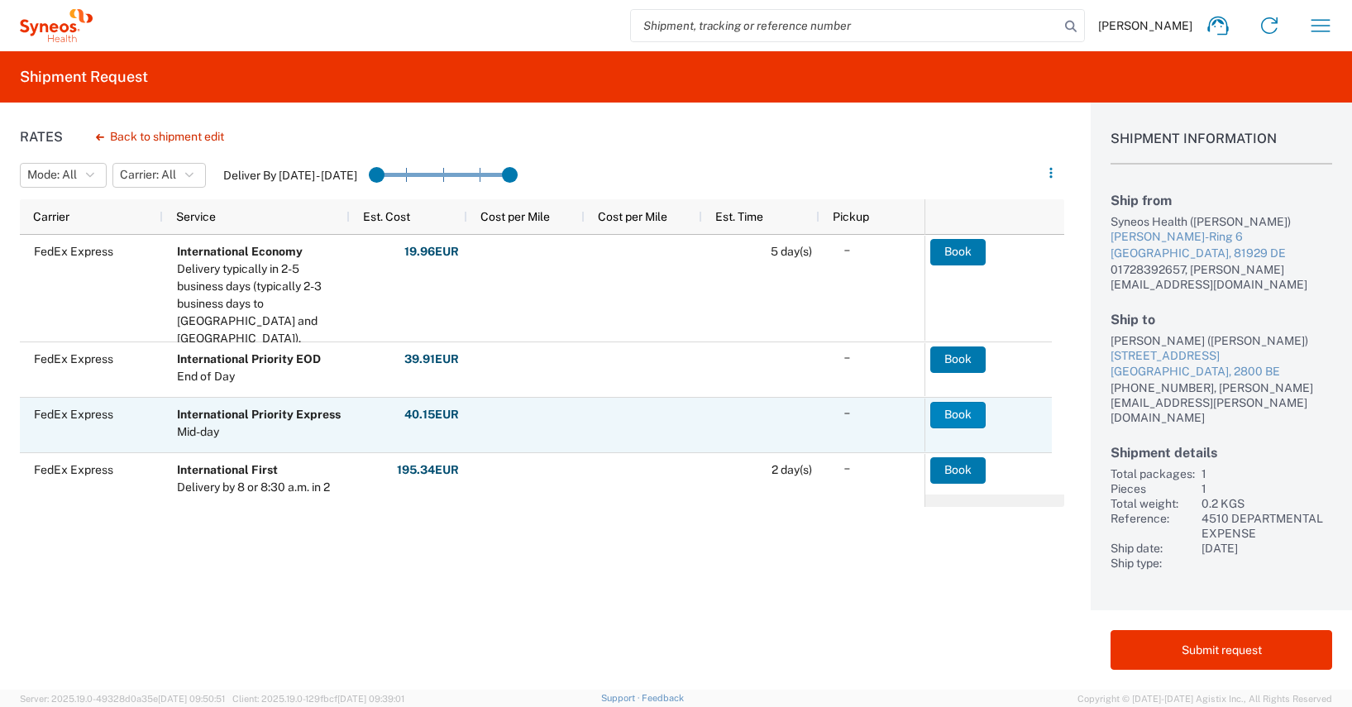
click at [956, 410] on button "Book" at bounding box center [957, 415] width 55 height 26
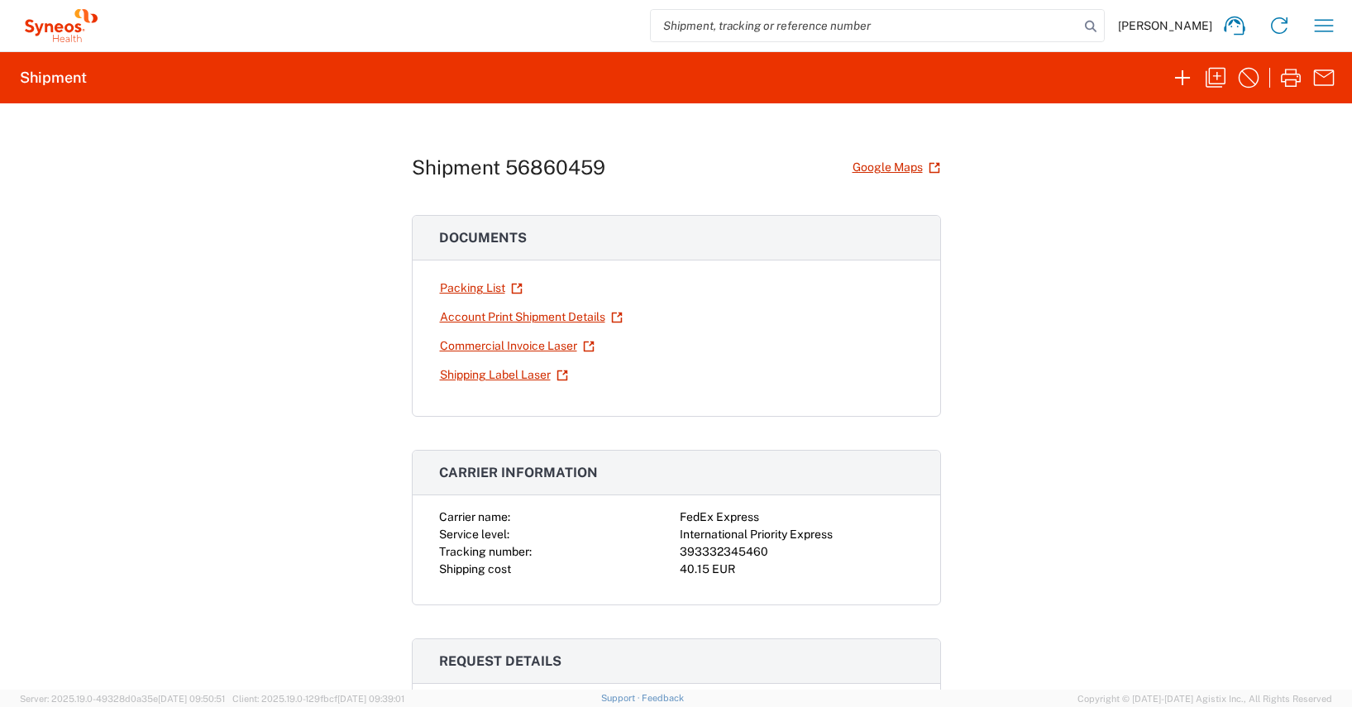
click at [739, 551] on div "393332345460" at bounding box center [797, 551] width 234 height 17
copy div "393332345460"
